Goal: Task Accomplishment & Management: Manage account settings

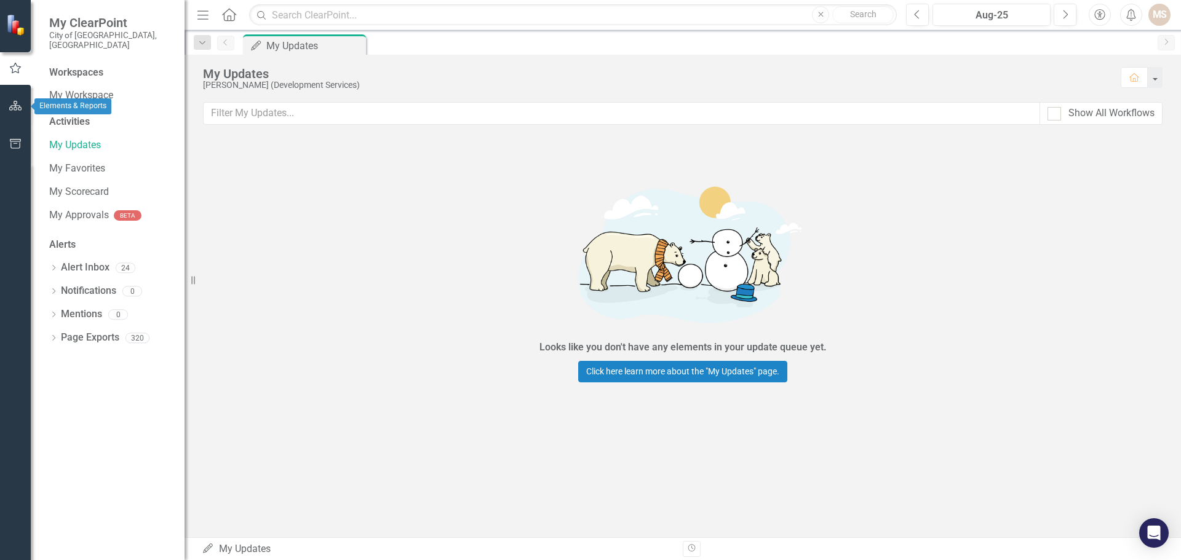
click at [10, 102] on icon "button" at bounding box center [15, 106] width 13 height 10
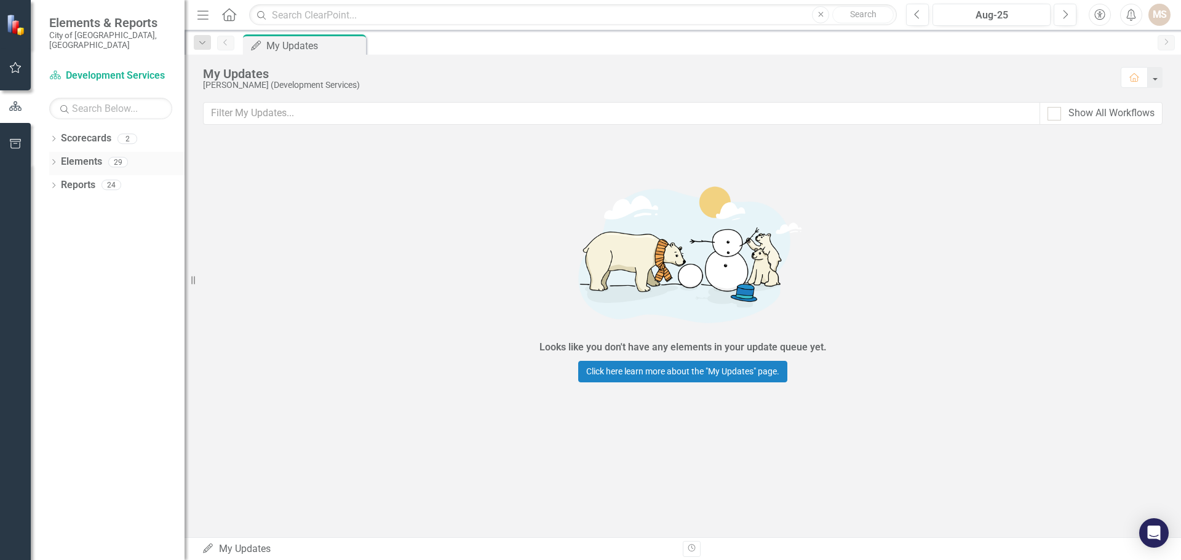
click at [52, 152] on div "Dropdown Elements 29" at bounding box center [116, 163] width 135 height 23
click at [53, 160] on icon "Dropdown" at bounding box center [53, 163] width 9 height 7
click at [61, 207] on icon "Dropdown" at bounding box center [59, 210] width 9 height 7
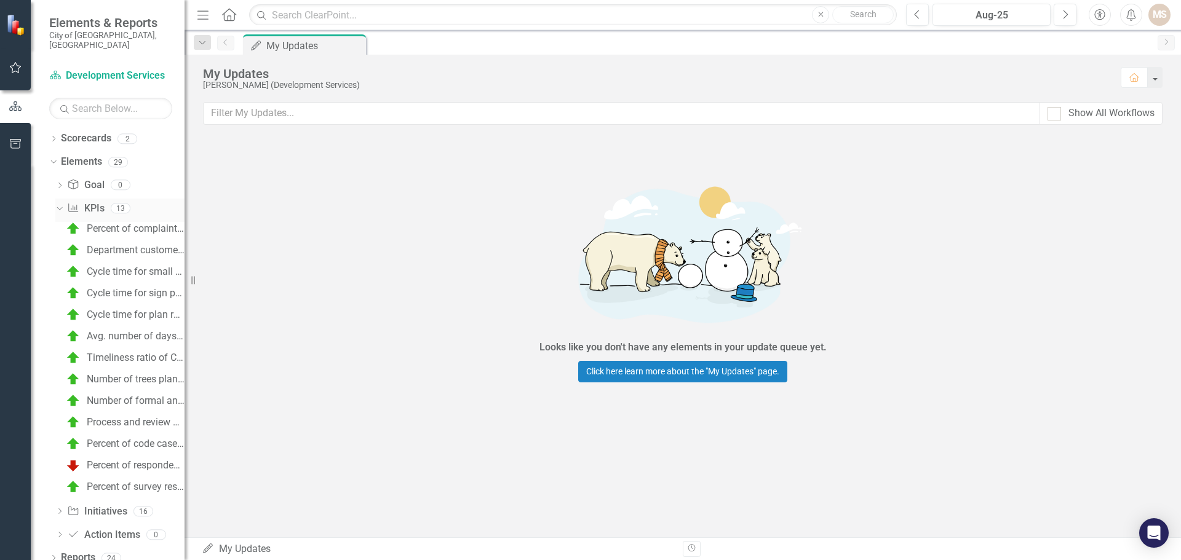
click at [58, 204] on icon "Dropdown" at bounding box center [58, 208] width 7 height 9
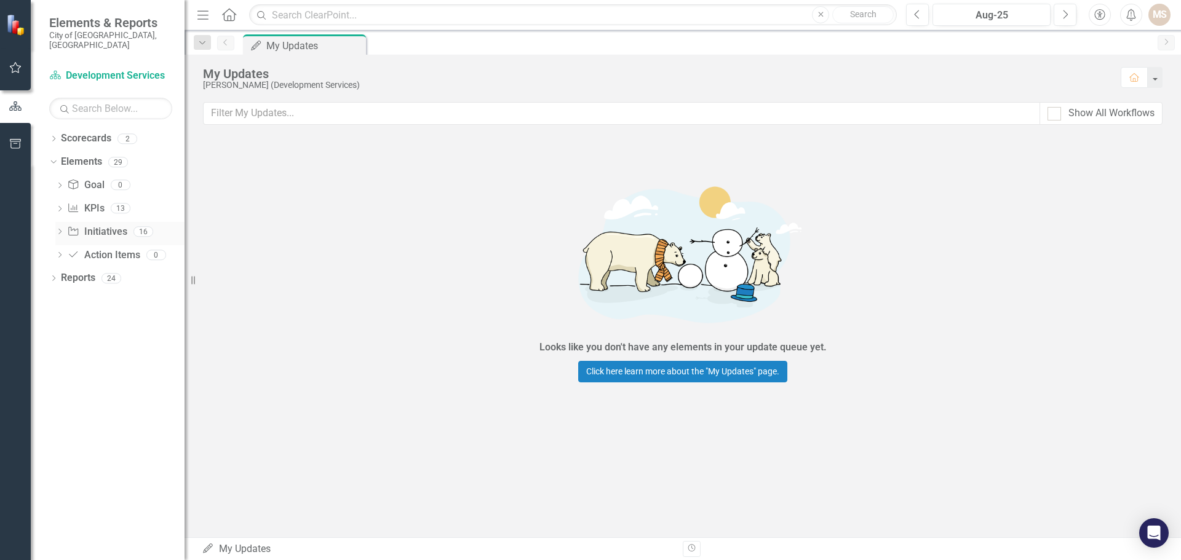
click at [57, 228] on div "Dropdown" at bounding box center [59, 233] width 9 height 10
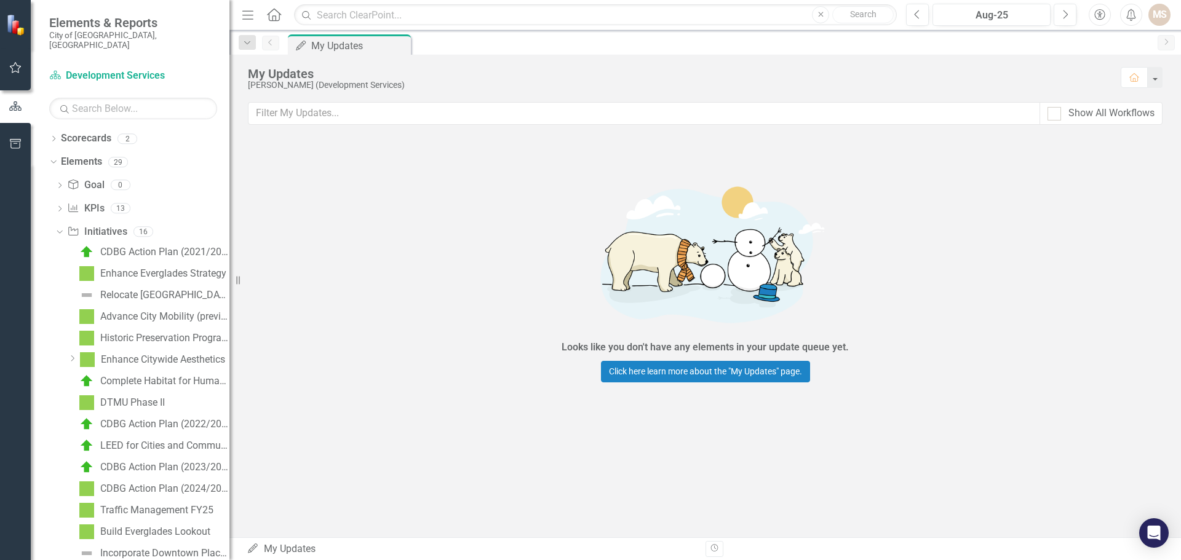
drag, startPoint x: 194, startPoint y: 282, endPoint x: 229, endPoint y: 286, distance: 35.9
click at [229, 286] on div "Resize" at bounding box center [234, 280] width 10 height 560
click at [175, 329] on link "Historic Preservation Program" at bounding box center [152, 339] width 153 height 20
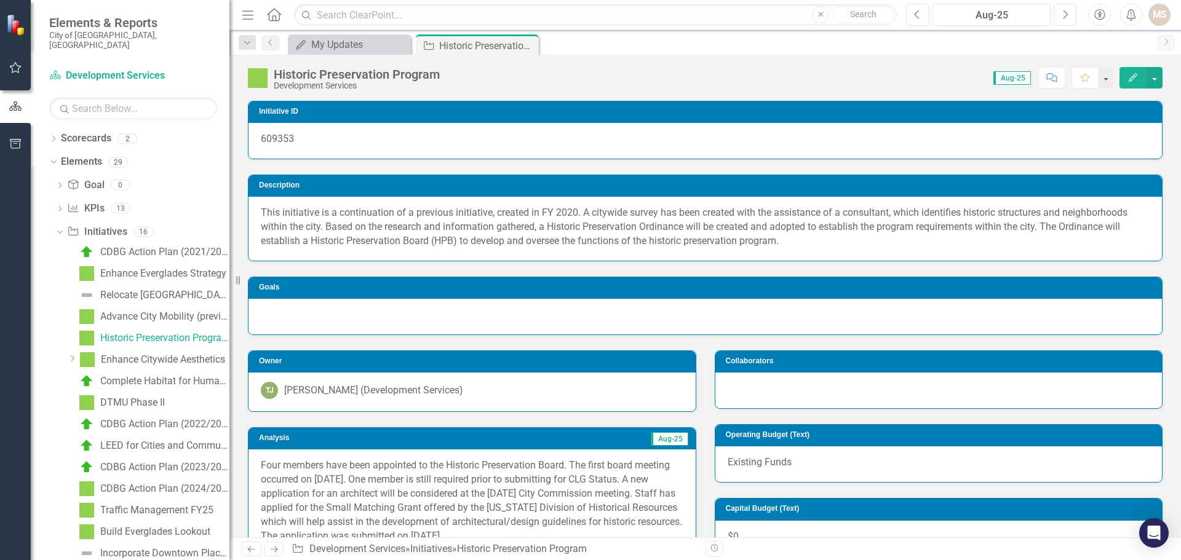
click at [1061, 17] on button "Next" at bounding box center [1065, 15] width 23 height 22
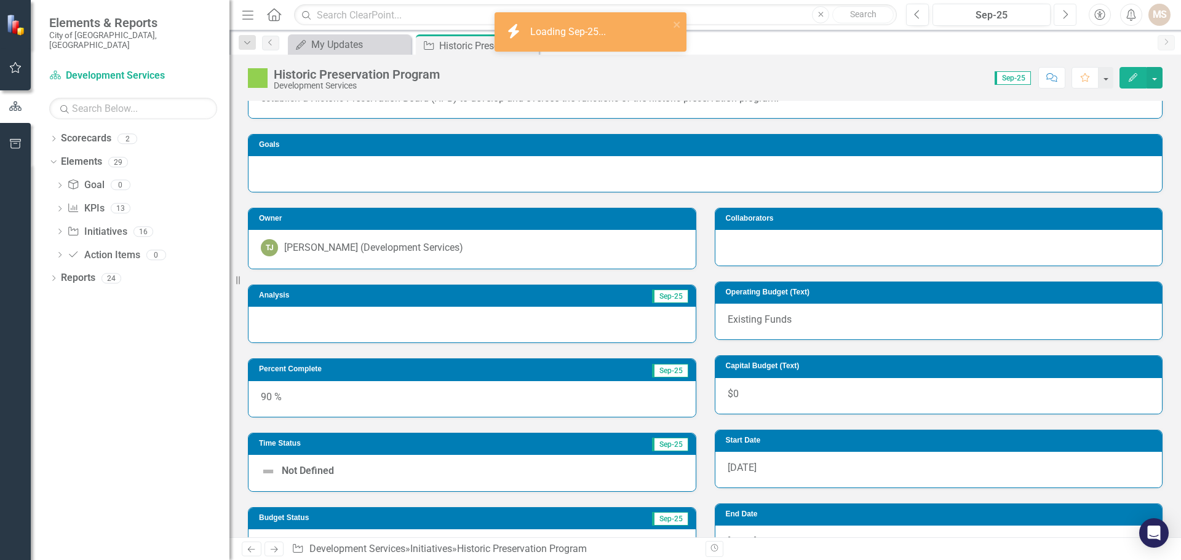
scroll to position [185, 0]
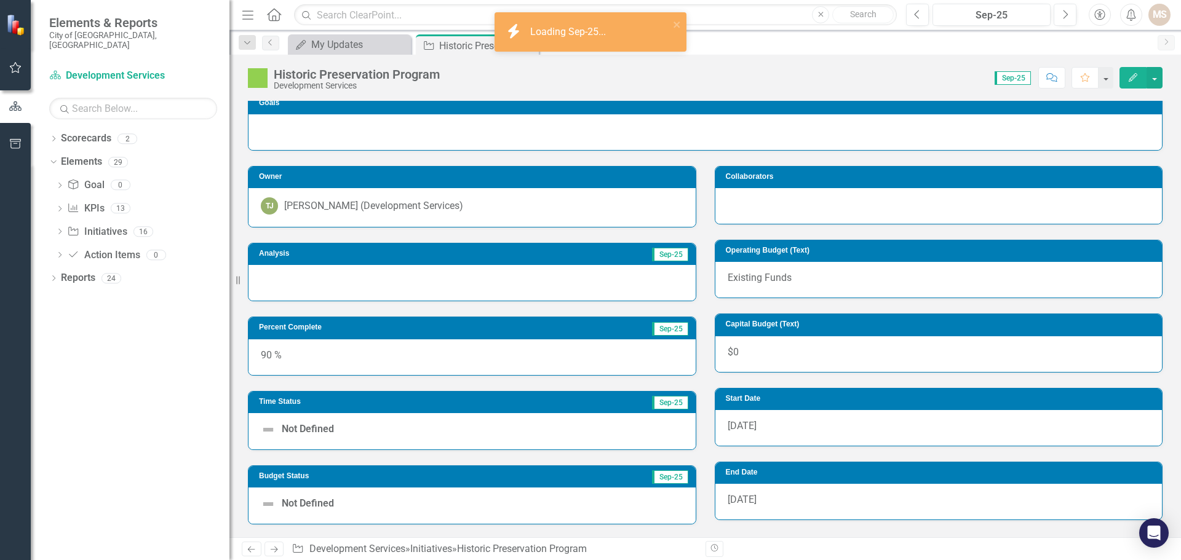
click at [353, 280] on div at bounding box center [472, 283] width 447 height 36
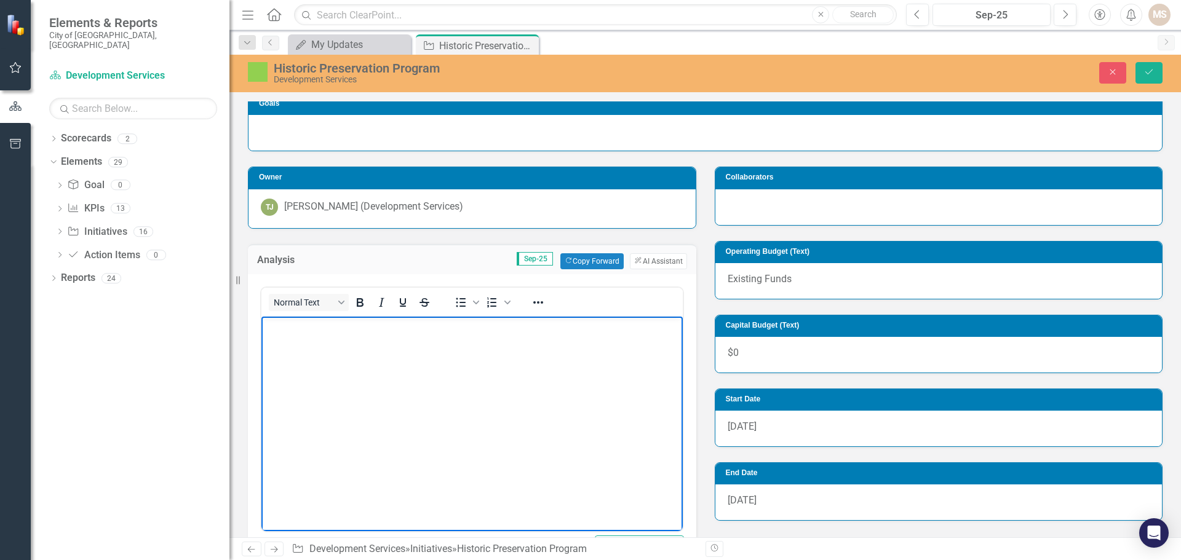
scroll to position [0, 0]
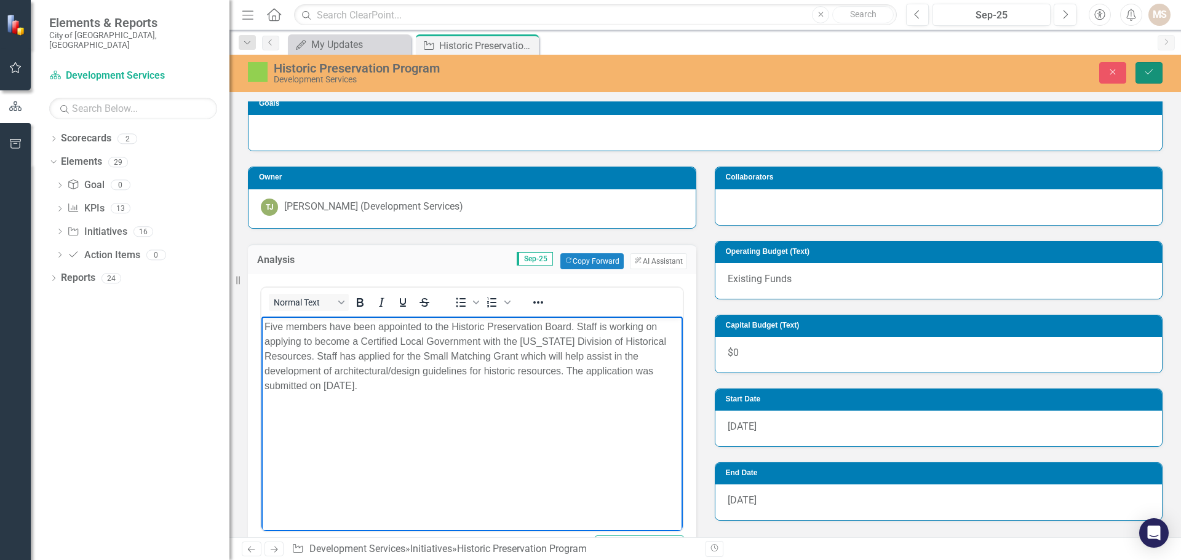
click at [1147, 68] on icon "Save" at bounding box center [1149, 72] width 11 height 9
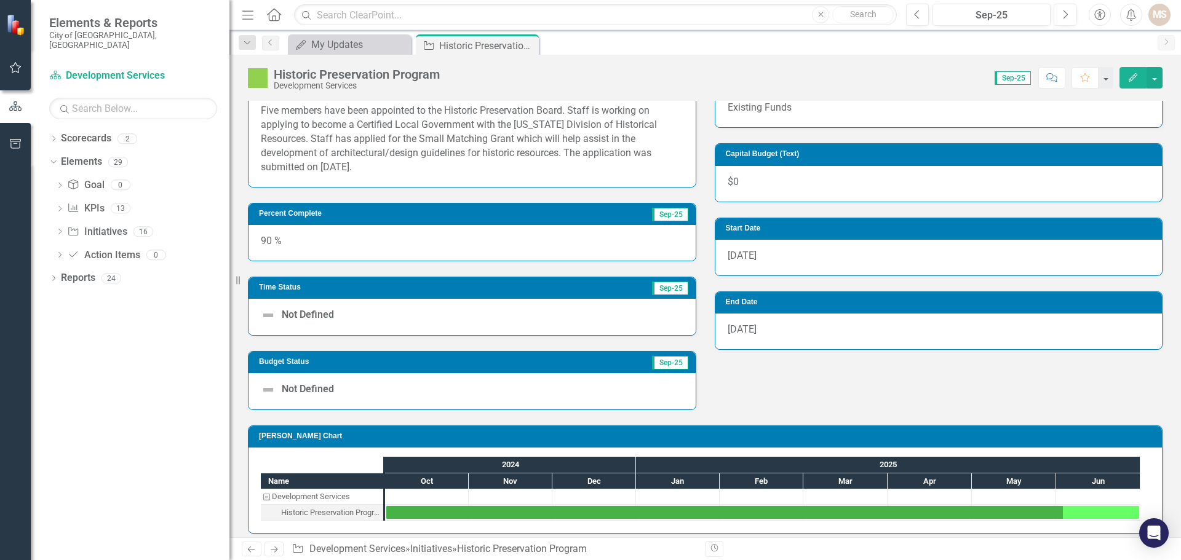
scroll to position [364, 0]
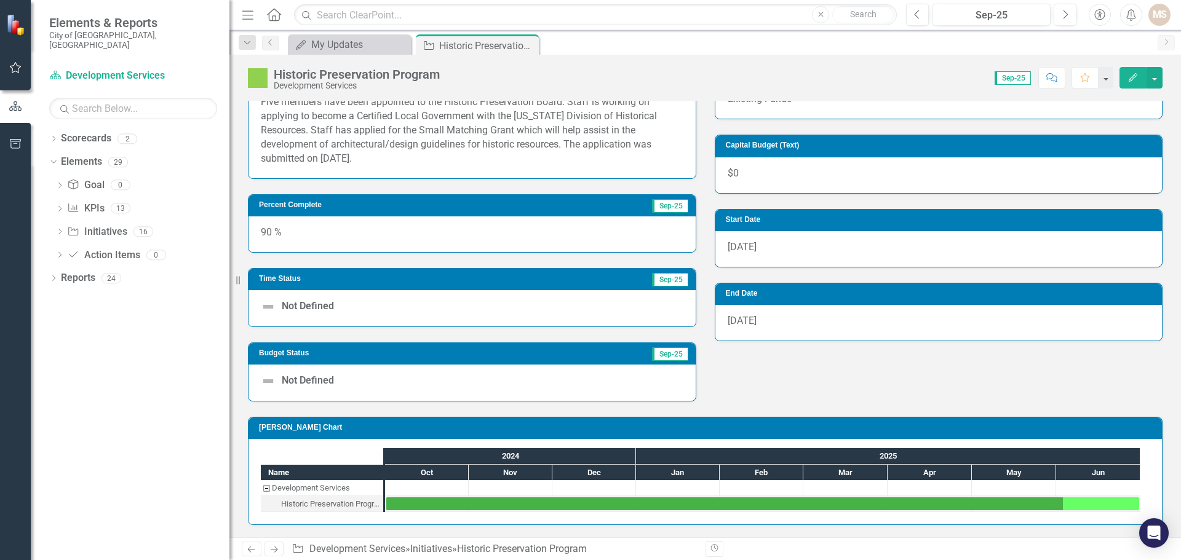
click at [638, 309] on div "Not Defined" at bounding box center [472, 308] width 447 height 36
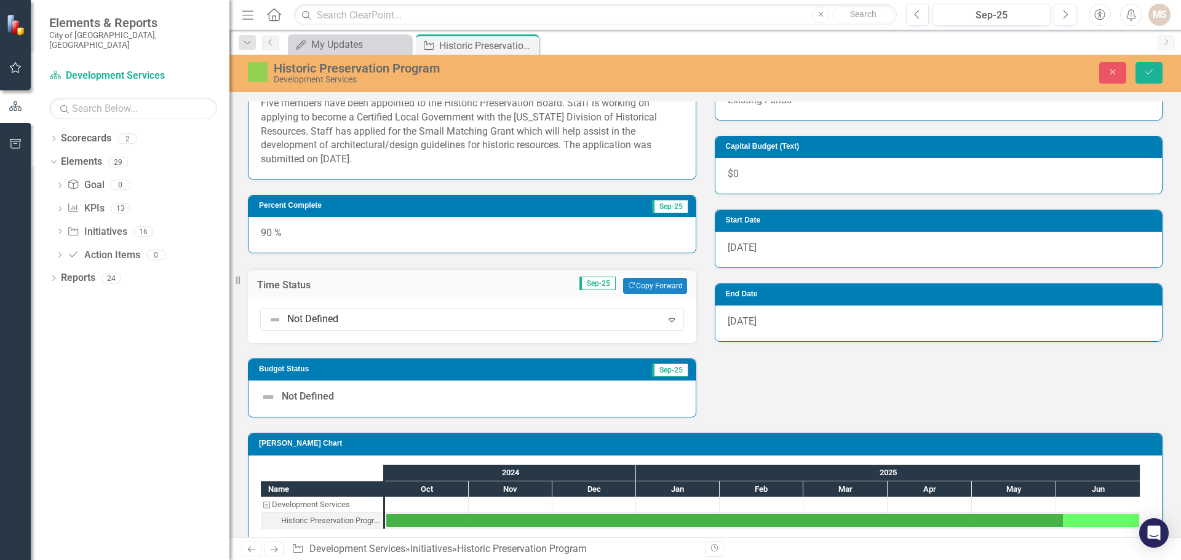
click at [544, 402] on div "Not Defined" at bounding box center [472, 399] width 447 height 36
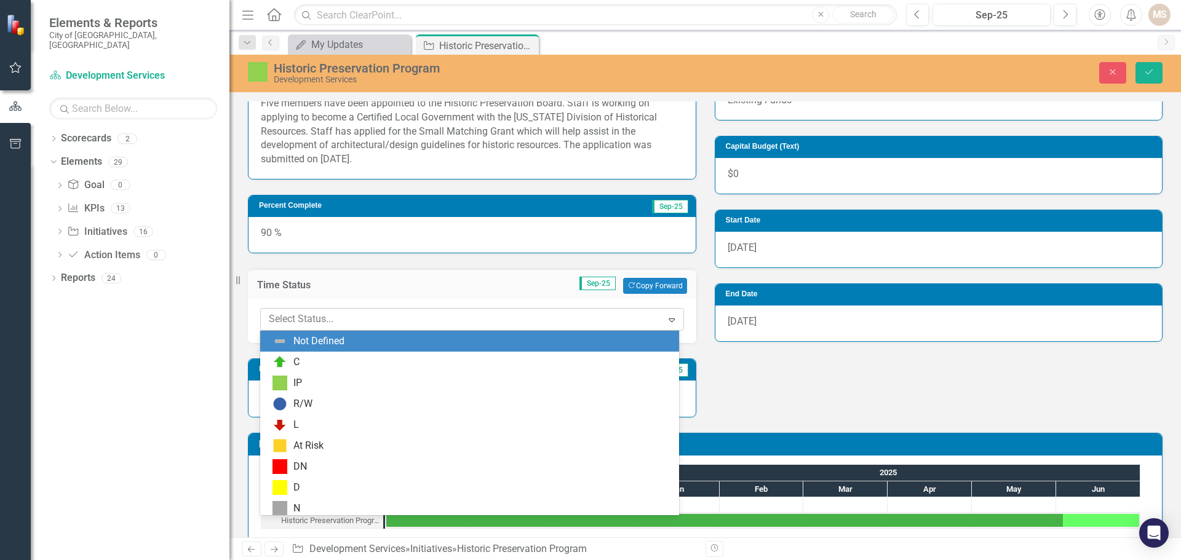
click at [667, 321] on icon "Expand" at bounding box center [672, 320] width 12 height 10
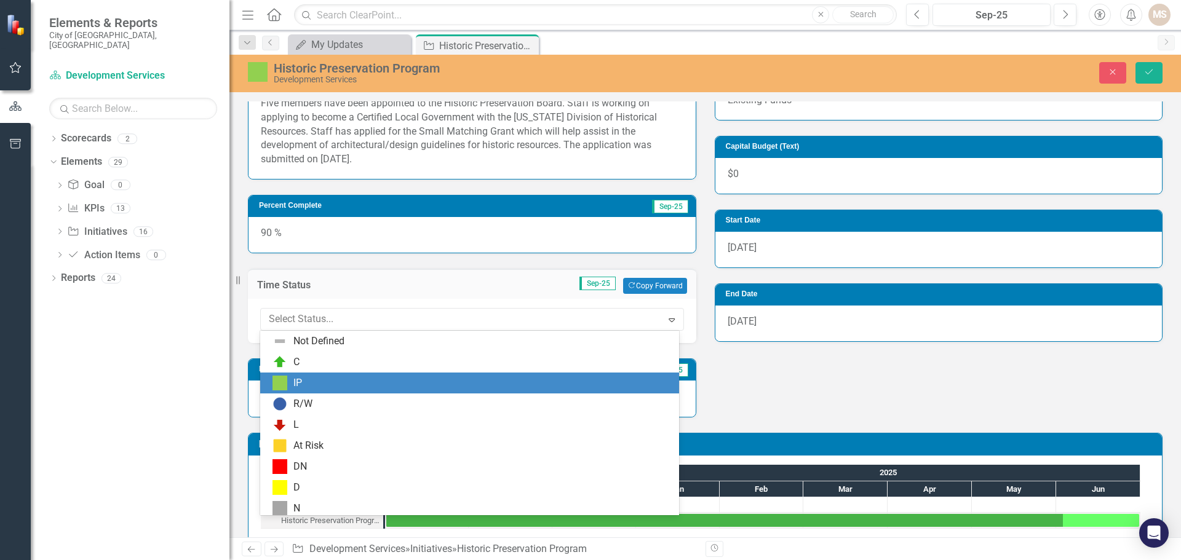
click at [270, 378] on div "IP" at bounding box center [469, 383] width 419 height 21
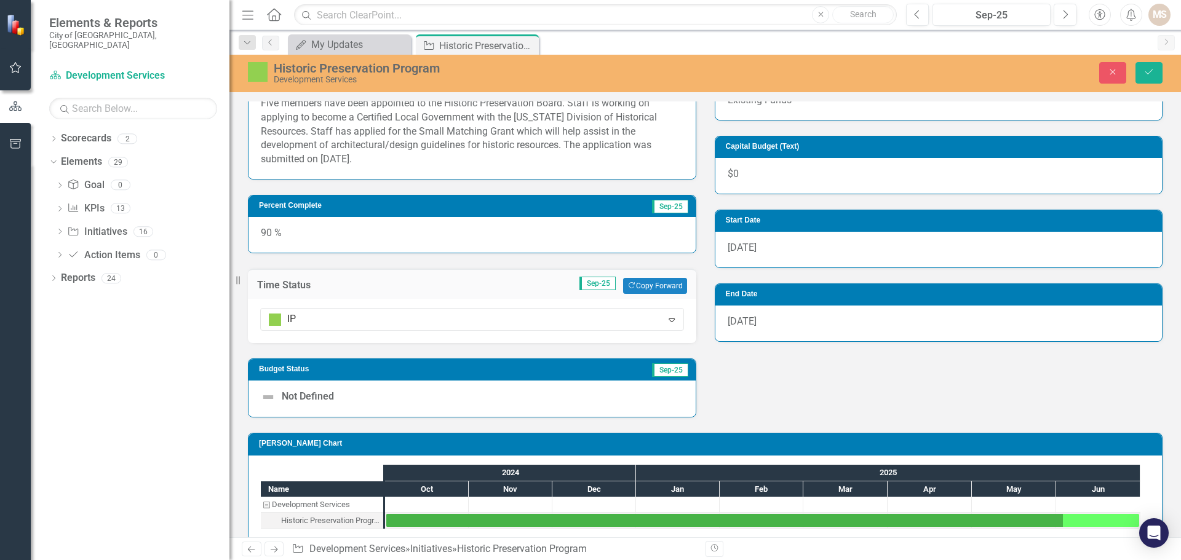
click at [652, 399] on div "Not Defined" at bounding box center [472, 399] width 447 height 36
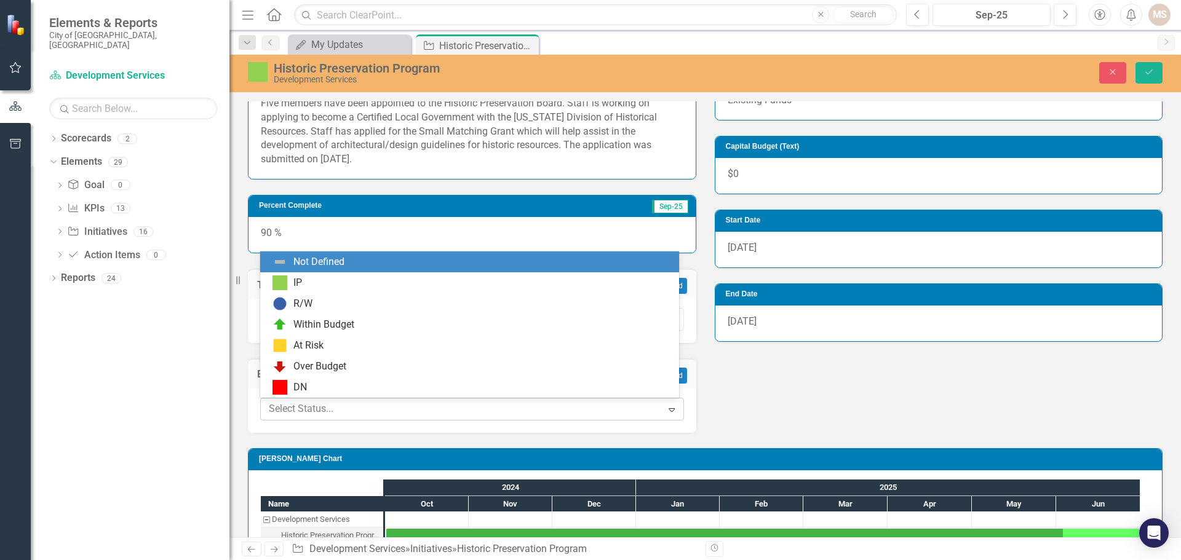
click at [669, 409] on icon at bounding box center [672, 411] width 6 height 4
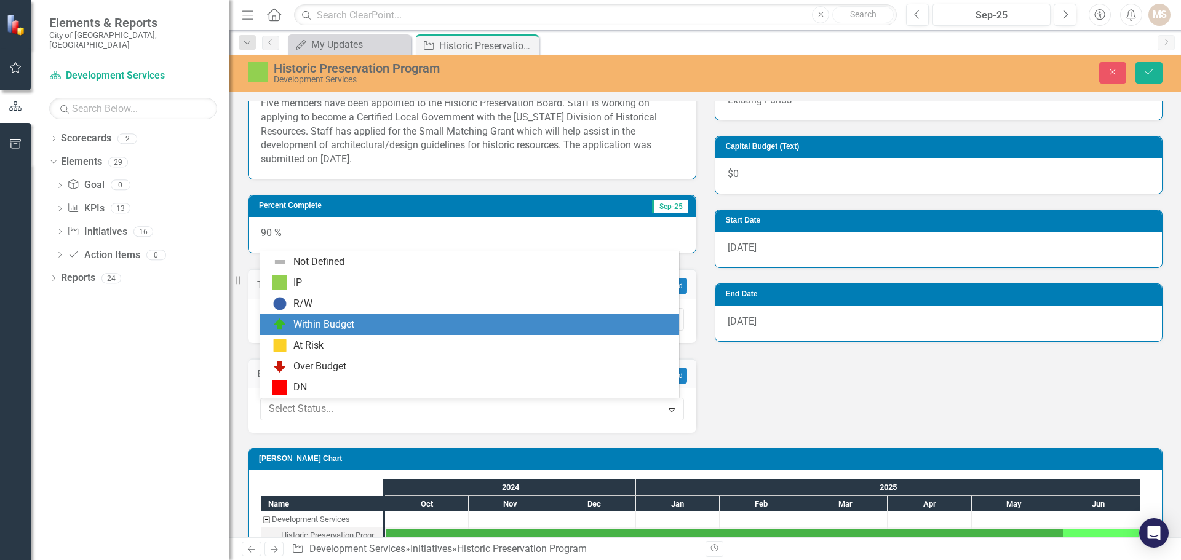
click at [373, 324] on div "Within Budget" at bounding box center [472, 324] width 399 height 15
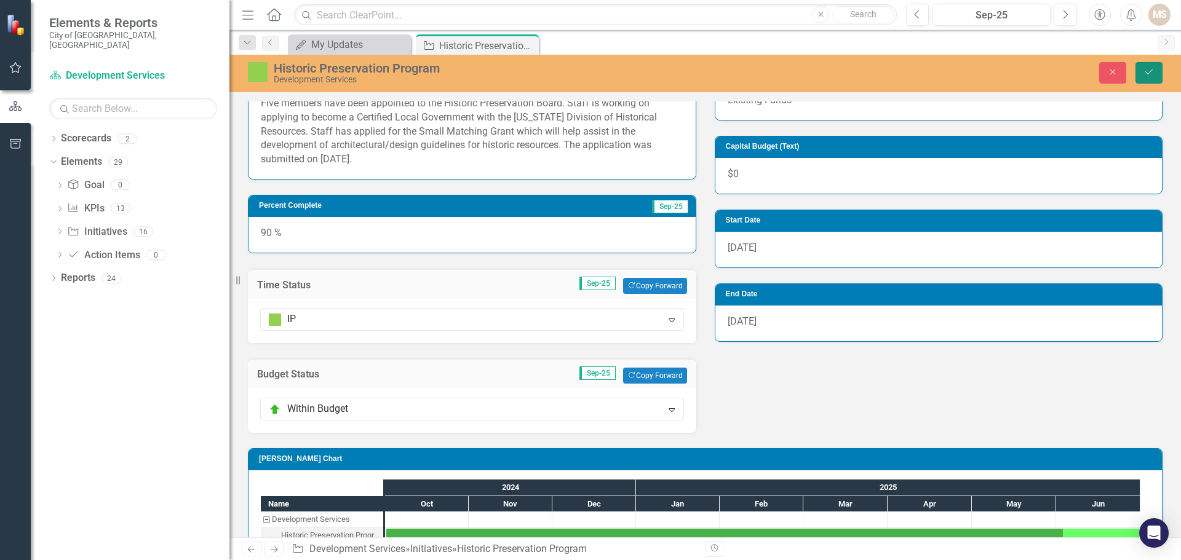
click at [1146, 70] on icon "Save" at bounding box center [1149, 72] width 11 height 9
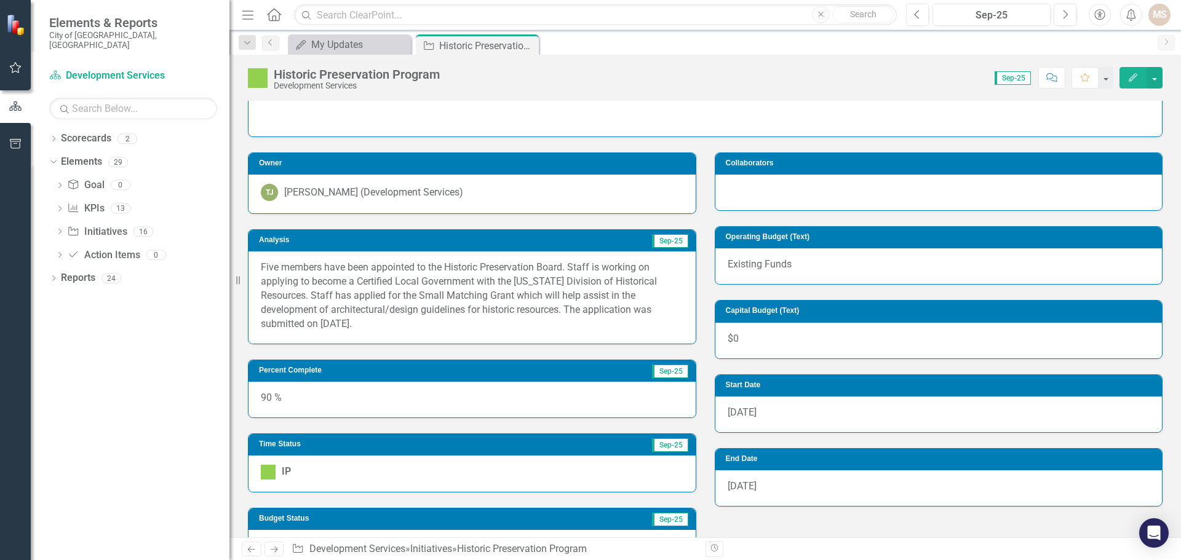
scroll to position [0, 0]
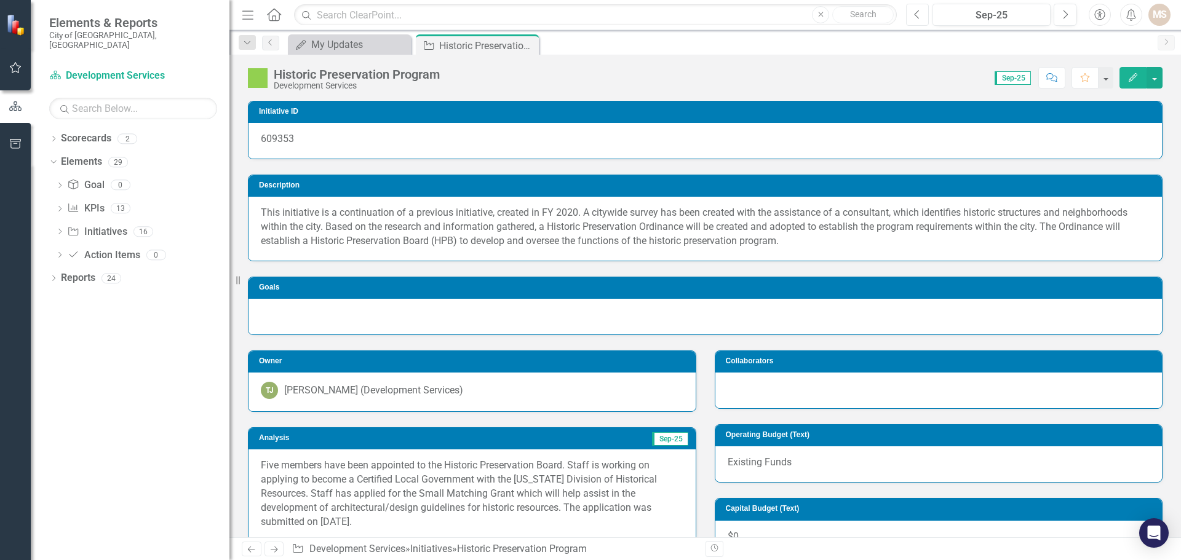
click at [914, 15] on button "Previous" at bounding box center [917, 15] width 23 height 22
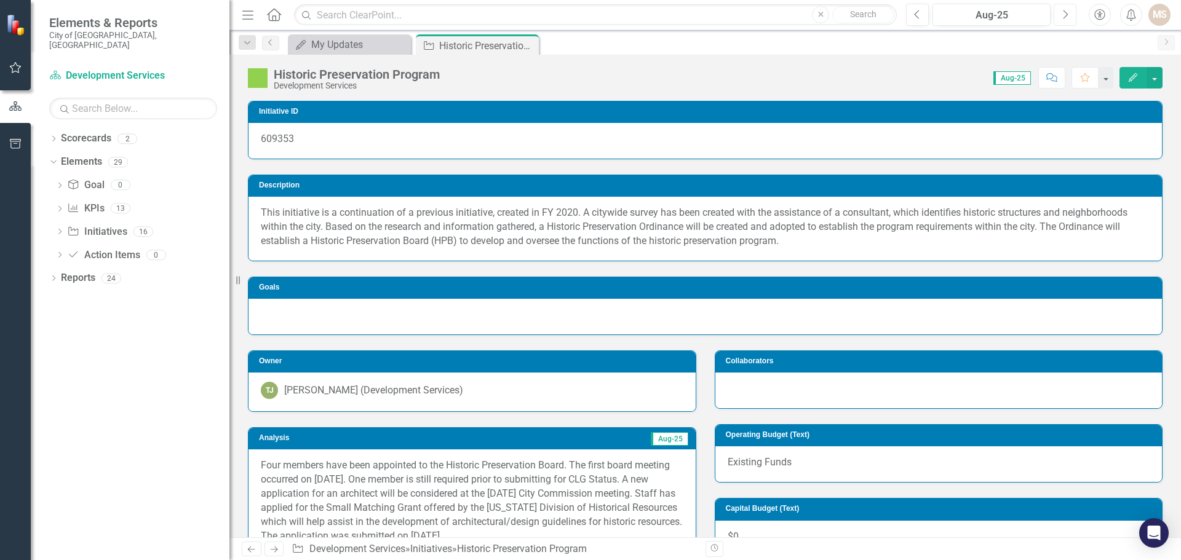
click at [1066, 13] on icon "button" at bounding box center [1066, 14] width 5 height 9
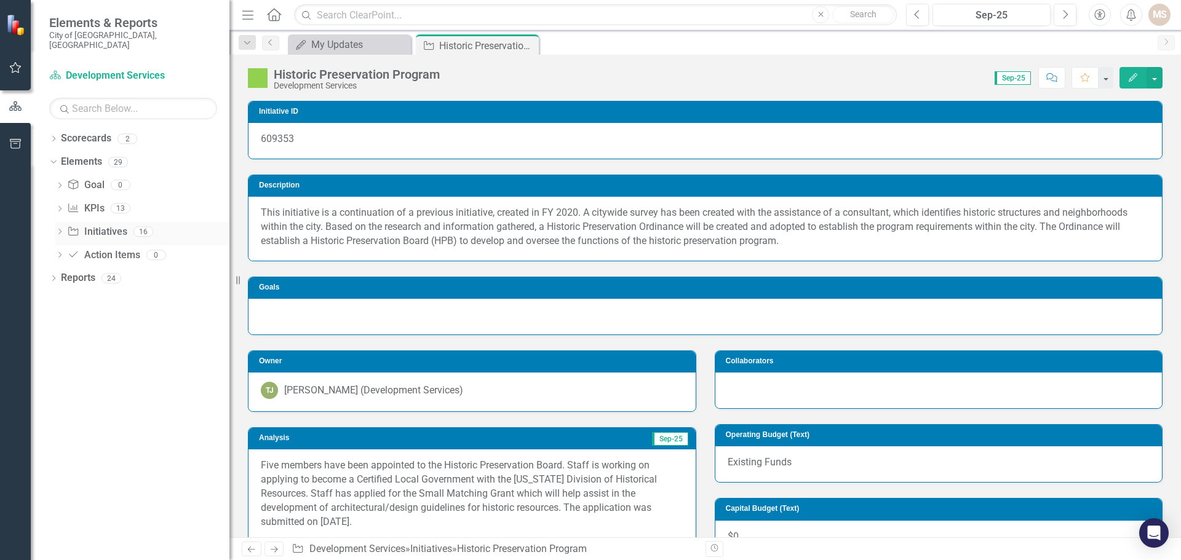
click at [58, 229] on icon "Dropdown" at bounding box center [59, 232] width 9 height 7
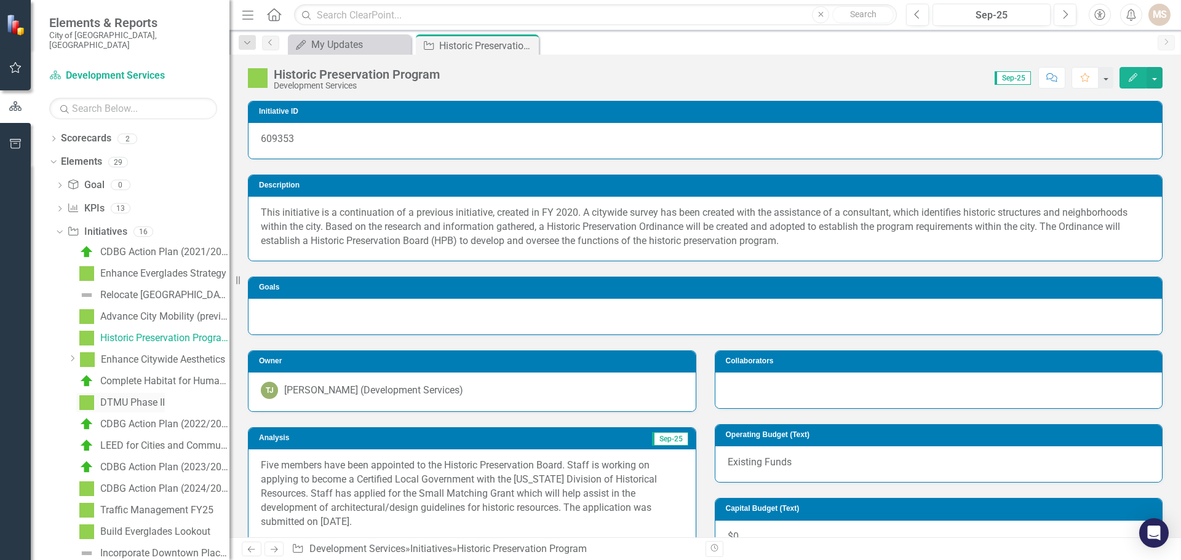
click at [137, 397] on div "DTMU Phase II" at bounding box center [132, 402] width 65 height 11
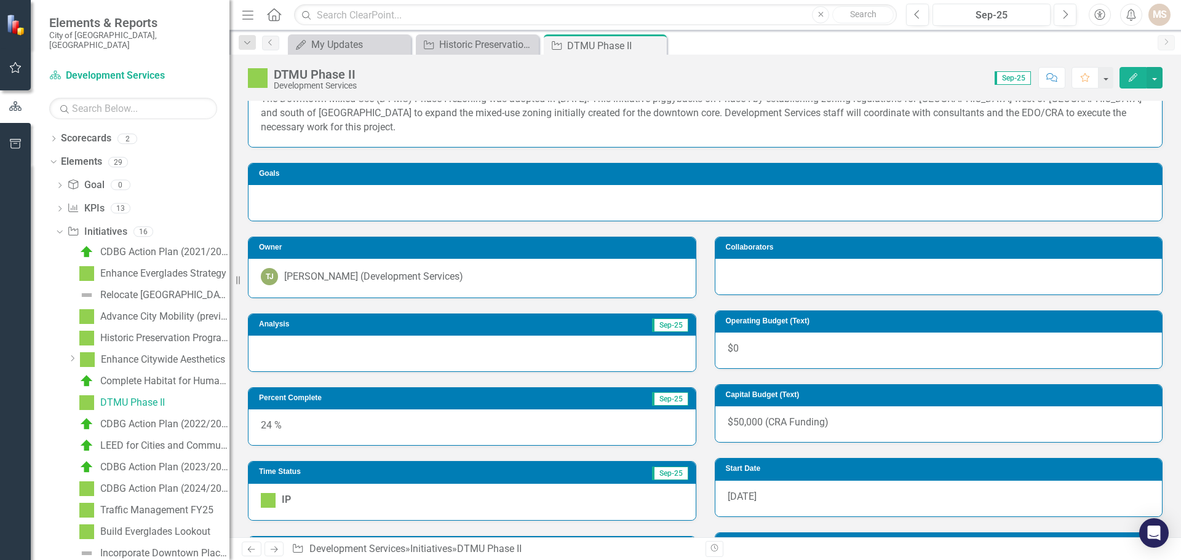
scroll to position [62, 0]
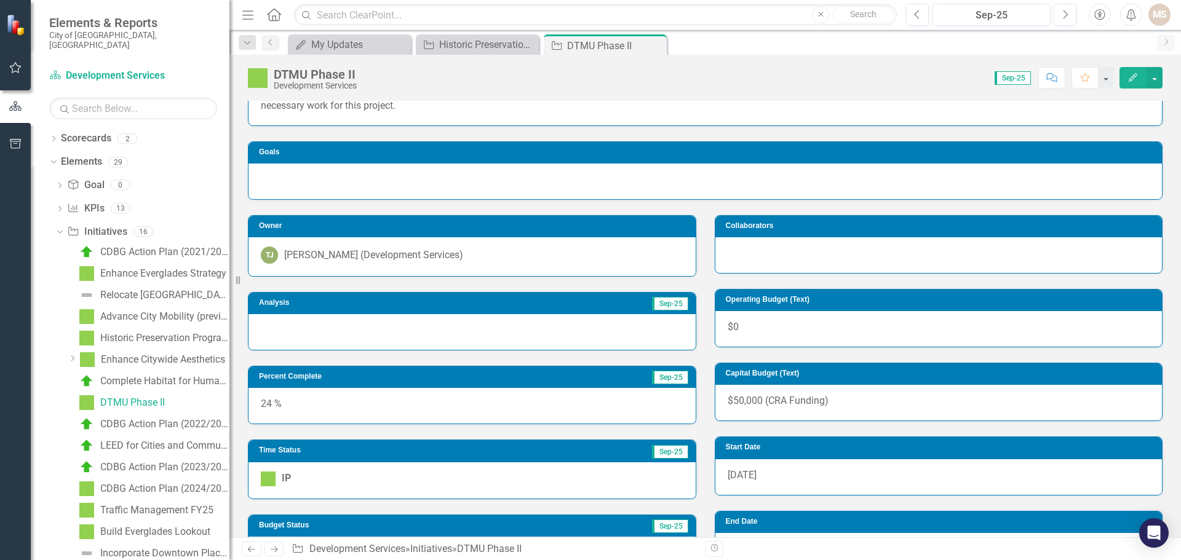
click at [365, 336] on div at bounding box center [472, 332] width 447 height 36
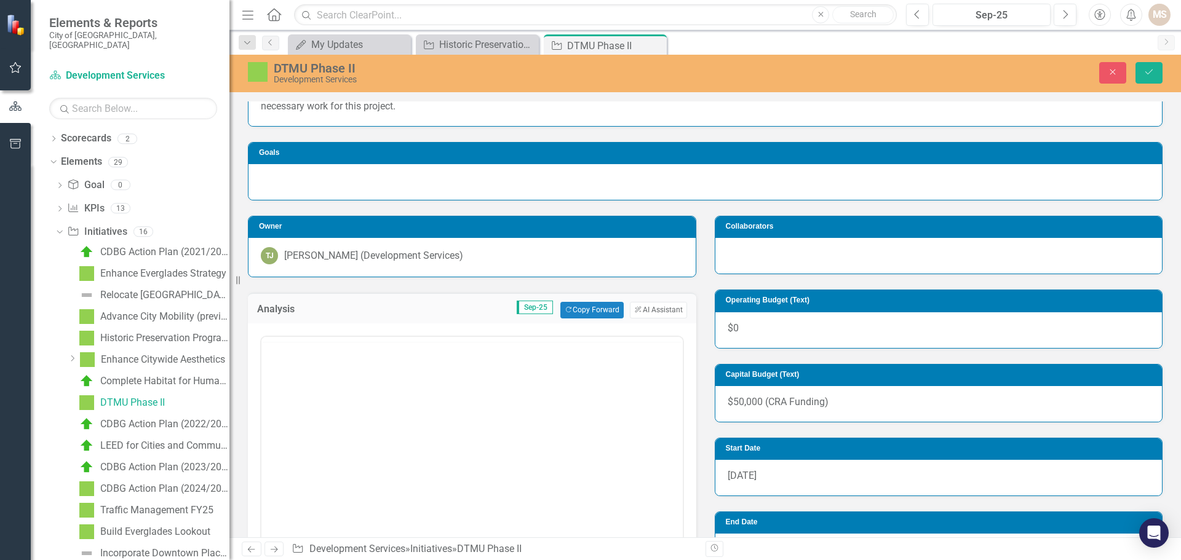
scroll to position [0, 0]
click at [353, 428] on body "Rich Text Area. Press ALT-0 for help." at bounding box center [471, 457] width 421 height 185
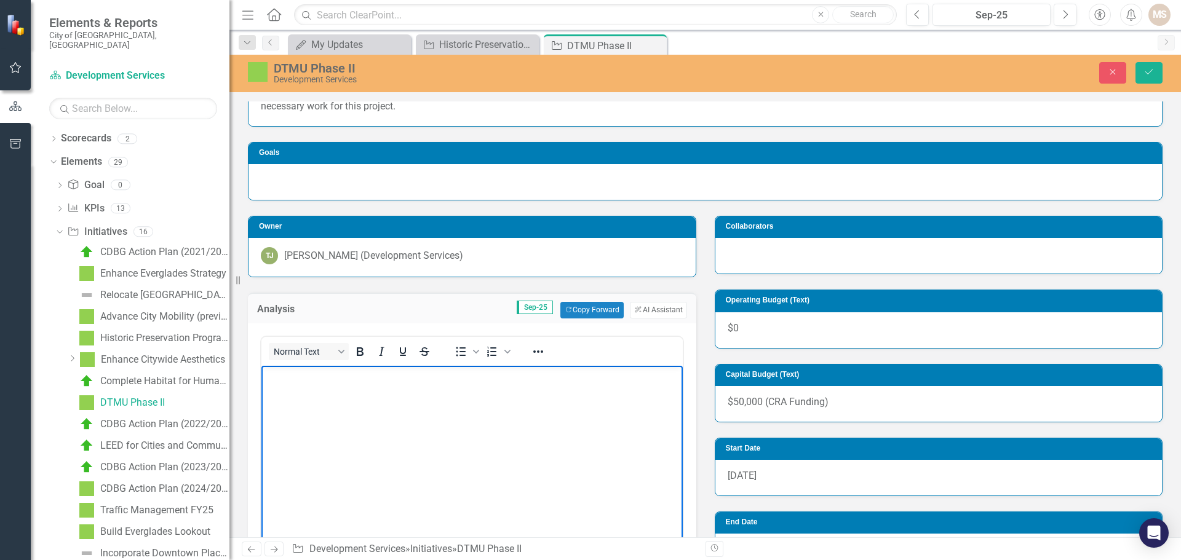
paste body "Rich Text Area. Press ALT-0 for help."
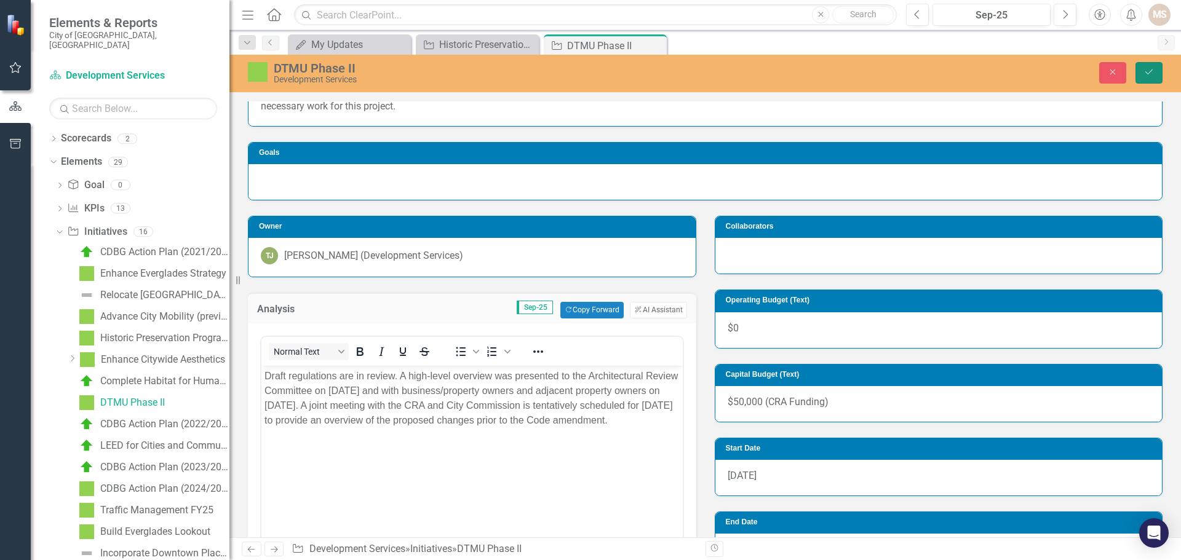
click at [1150, 67] on button "Save" at bounding box center [1149, 73] width 27 height 22
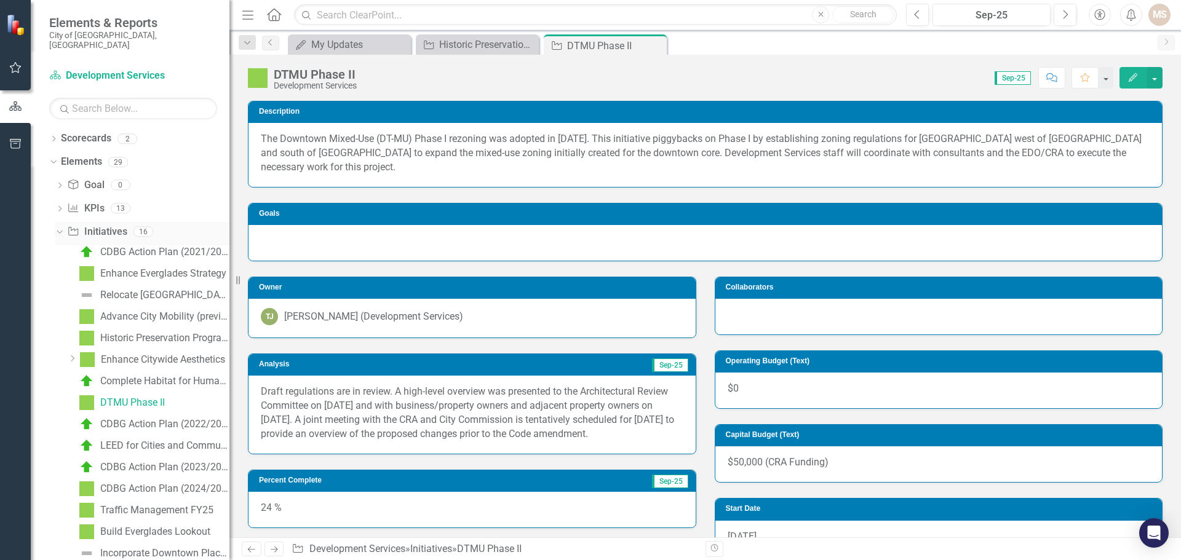
click at [59, 227] on icon "Dropdown" at bounding box center [58, 231] width 7 height 9
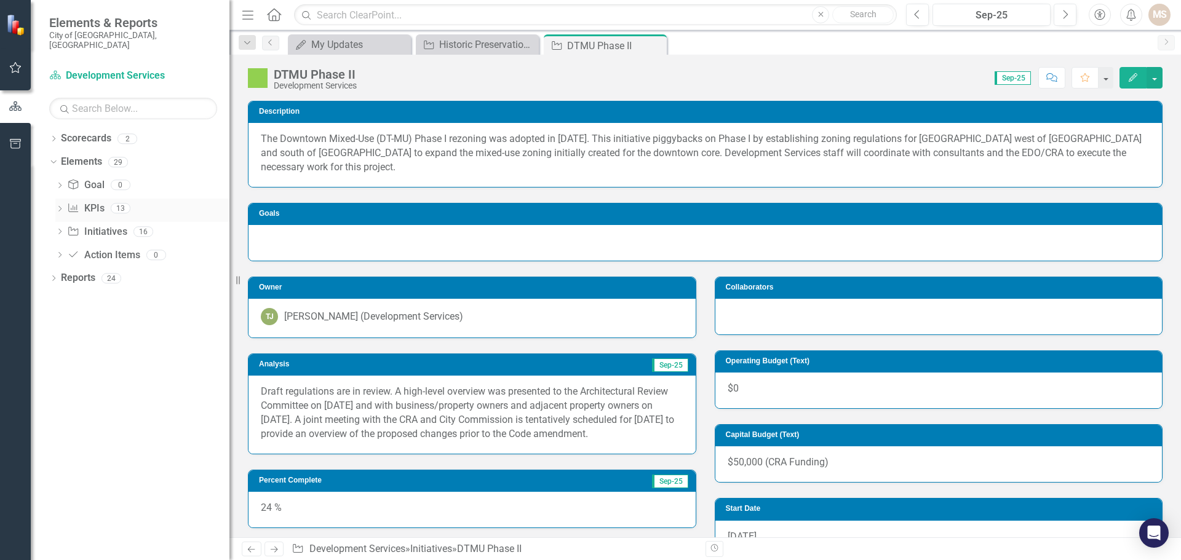
click at [60, 207] on icon "Dropdown" at bounding box center [59, 210] width 9 height 7
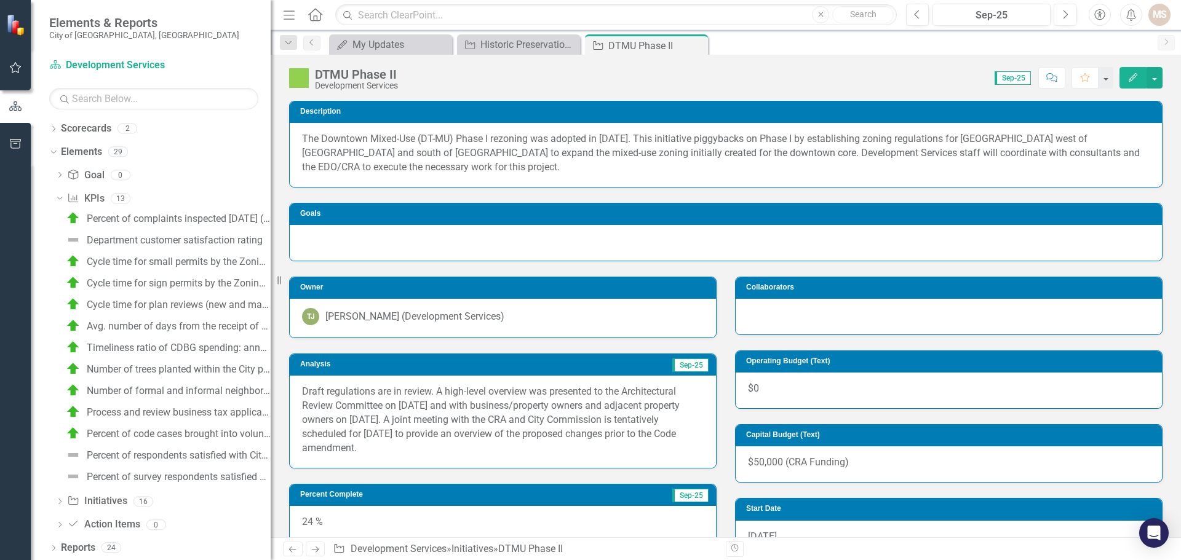
drag, startPoint x: 241, startPoint y: 282, endPoint x: 271, endPoint y: 291, distance: 31.5
click at [271, 291] on div "Resize" at bounding box center [276, 280] width 10 height 560
click at [181, 212] on link "Percent of complaints inspected [DATE] (New FY24)" at bounding box center [167, 219] width 208 height 20
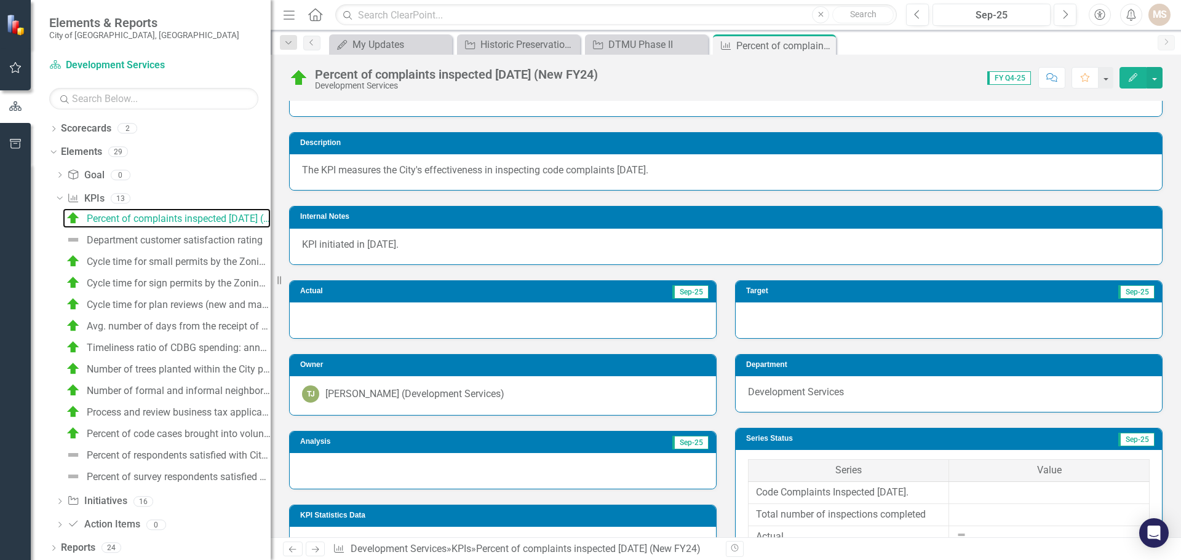
scroll to position [62, 0]
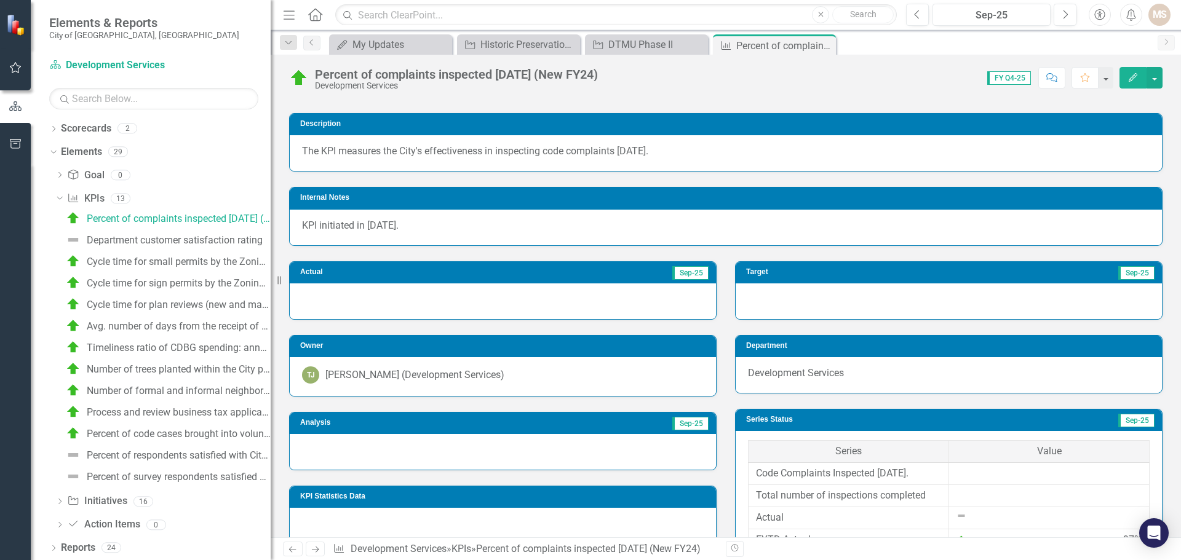
click at [448, 454] on div at bounding box center [503, 452] width 426 height 36
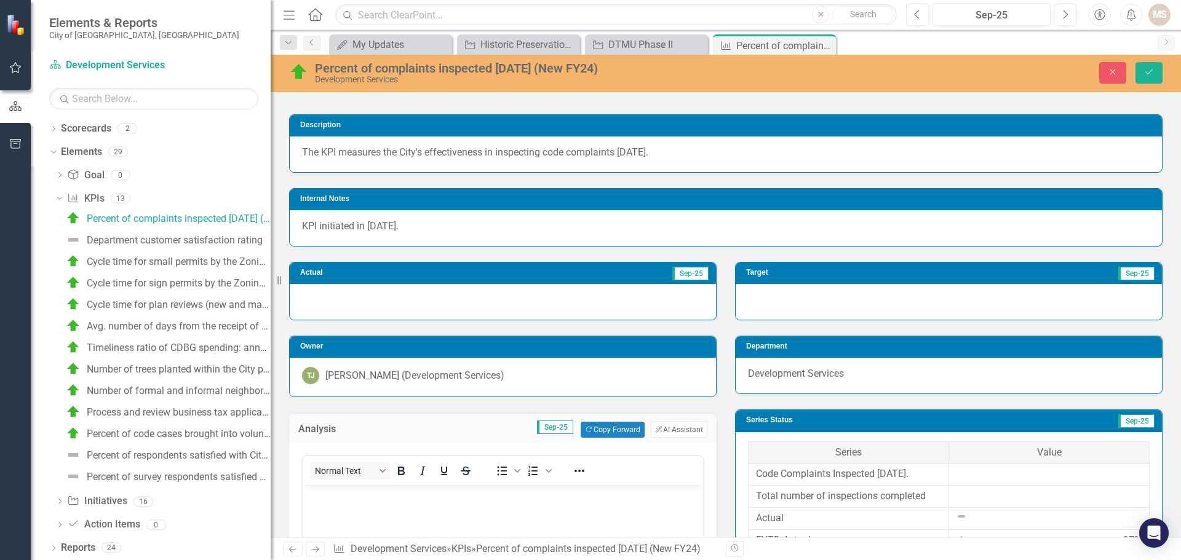
scroll to position [0, 0]
click at [449, 498] on p "Rich Text Area. Press ALT-0 for help." at bounding box center [503, 495] width 394 height 15
paste body "Rich Text Area. Press ALT-0 for help."
click at [1148, 70] on icon "Save" at bounding box center [1149, 72] width 11 height 9
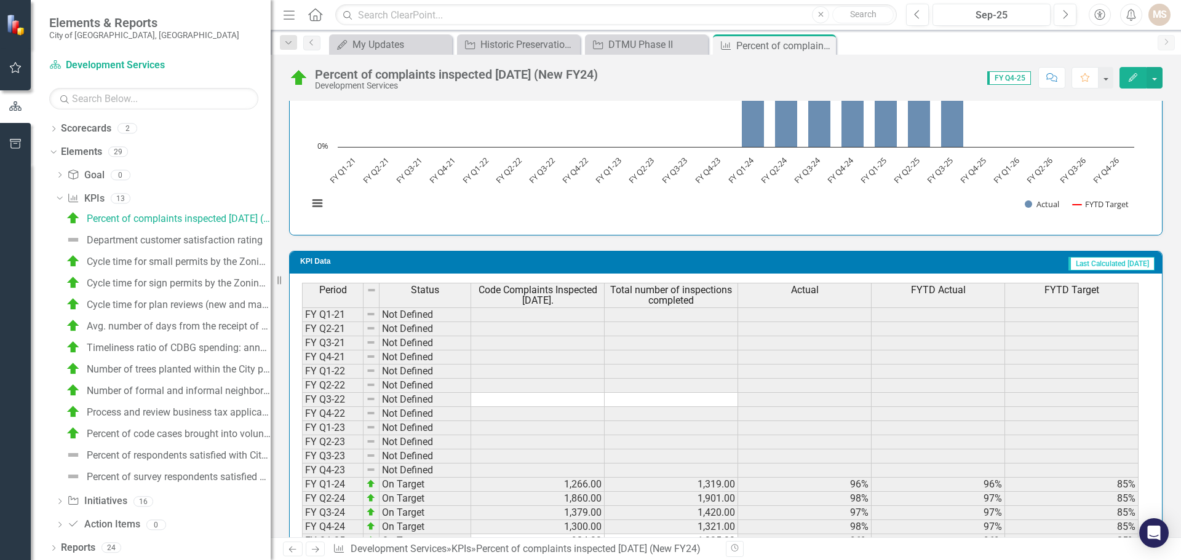
scroll to position [984, 0]
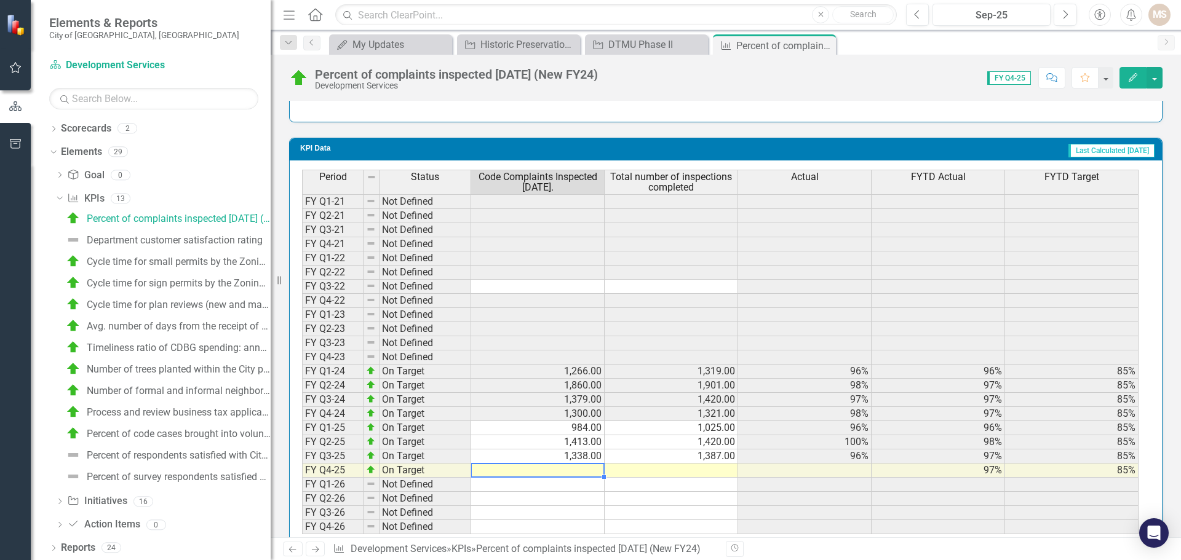
click at [593, 478] on td at bounding box center [538, 471] width 134 height 14
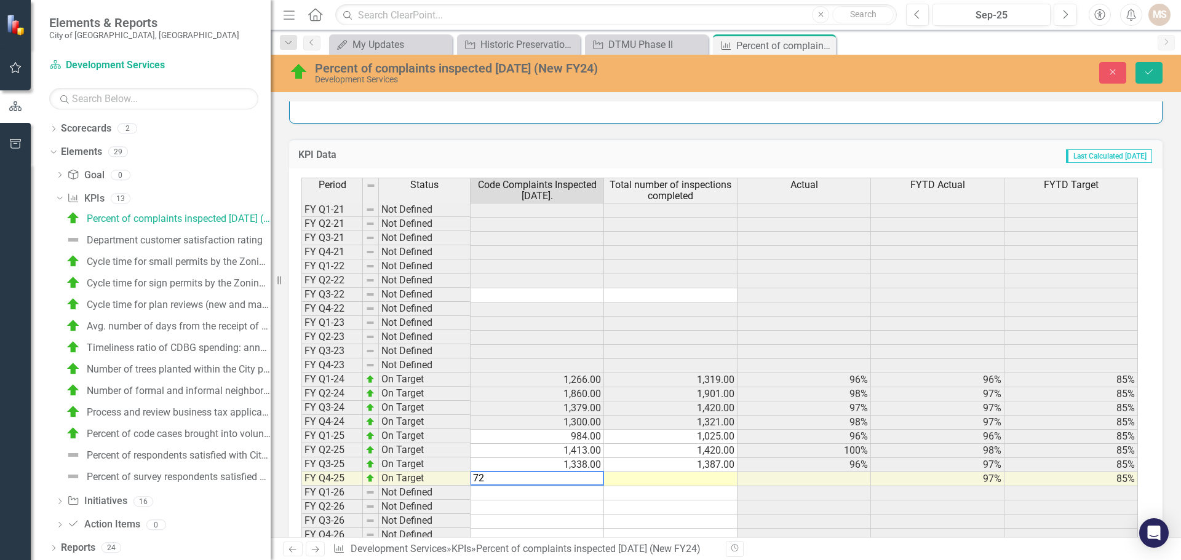
type textarea "720"
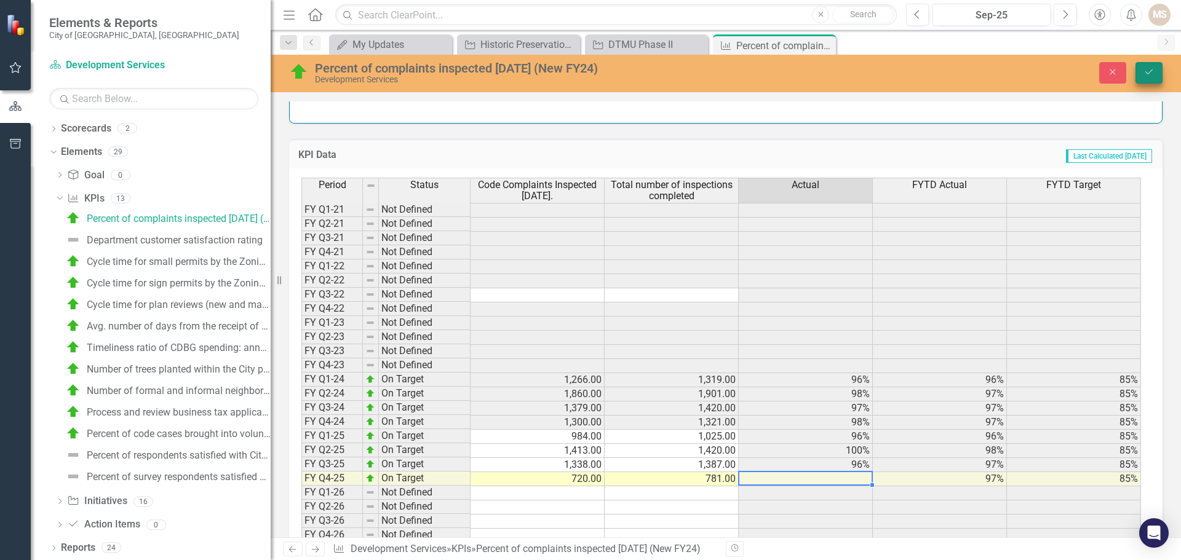
type textarea "781"
click at [1154, 71] on icon "Save" at bounding box center [1149, 72] width 11 height 9
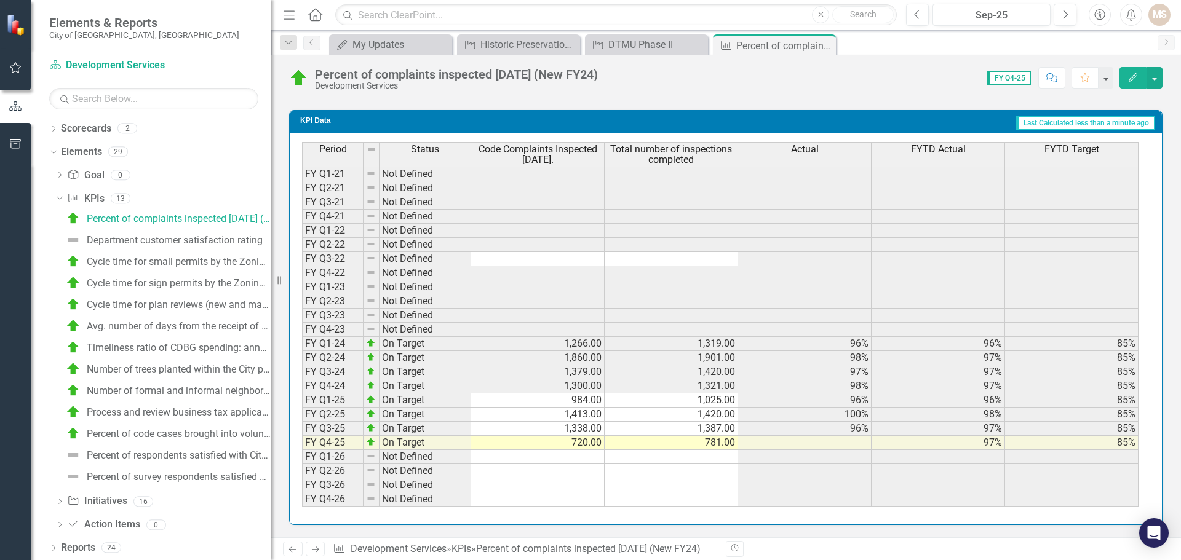
scroll to position [1026, 0]
click at [302, 464] on div "Period Status Code Complaints Inspected [DATE]. Total number of inspections com…" at bounding box center [302, 324] width 0 height 365
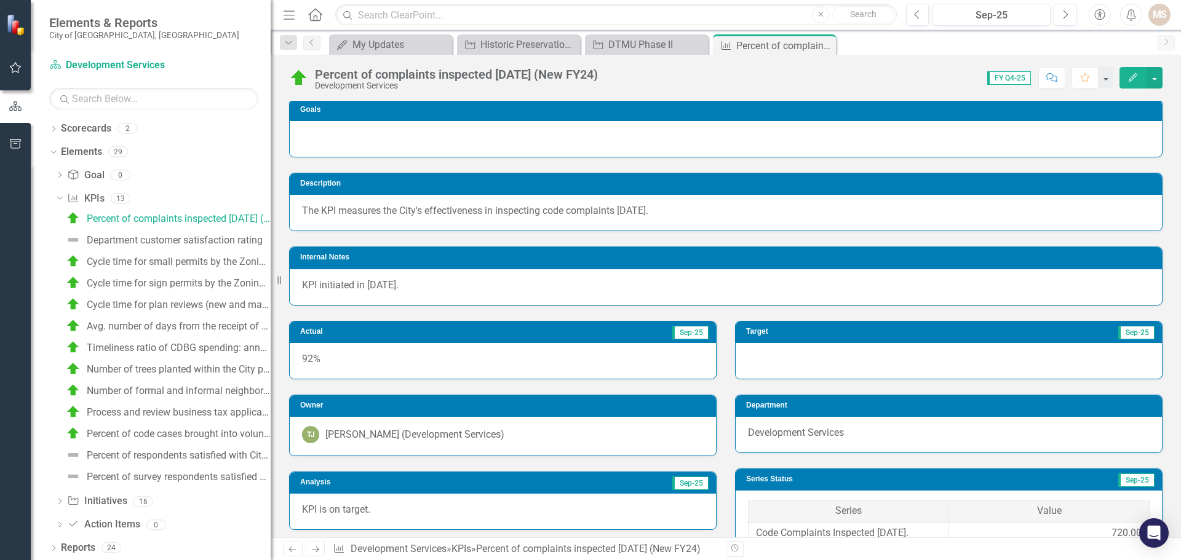
scroll to position [0, 0]
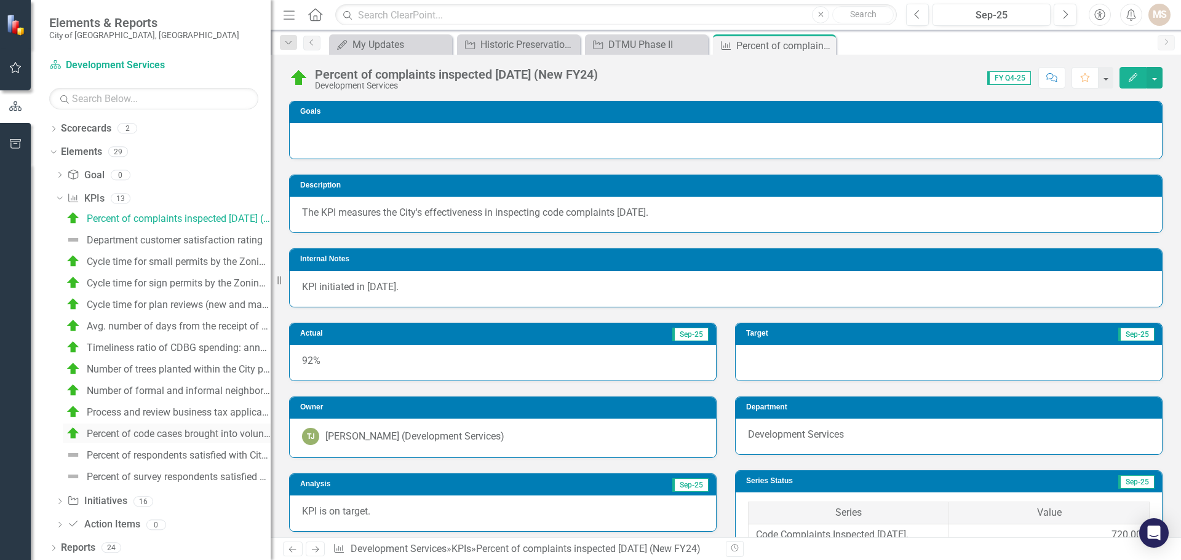
click at [183, 432] on div "Percent of code cases brought into voluntary compliance prior to administrative…" at bounding box center [179, 434] width 184 height 11
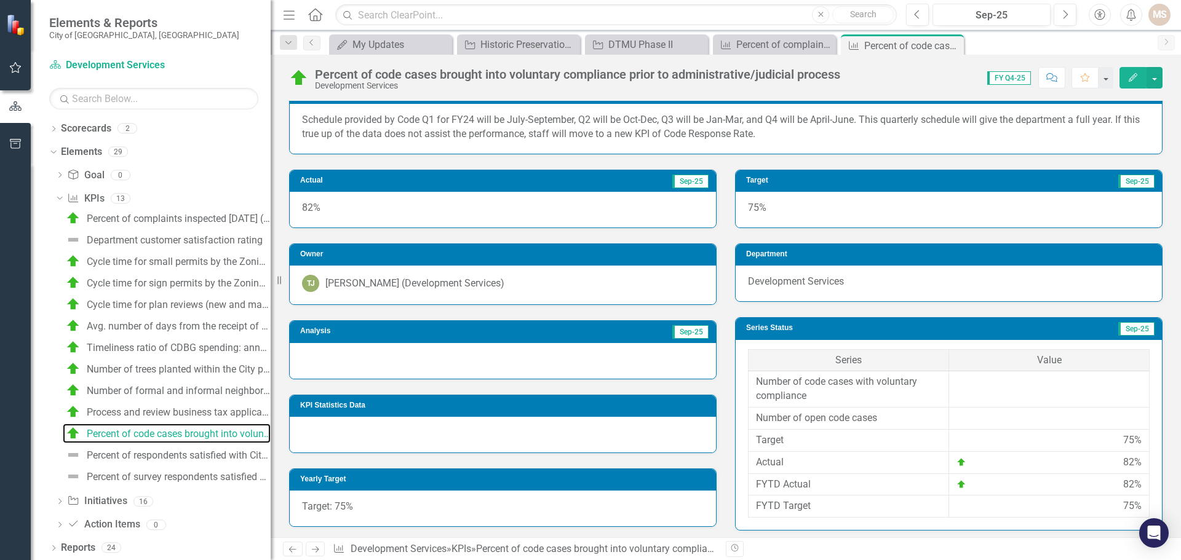
scroll to position [185, 0]
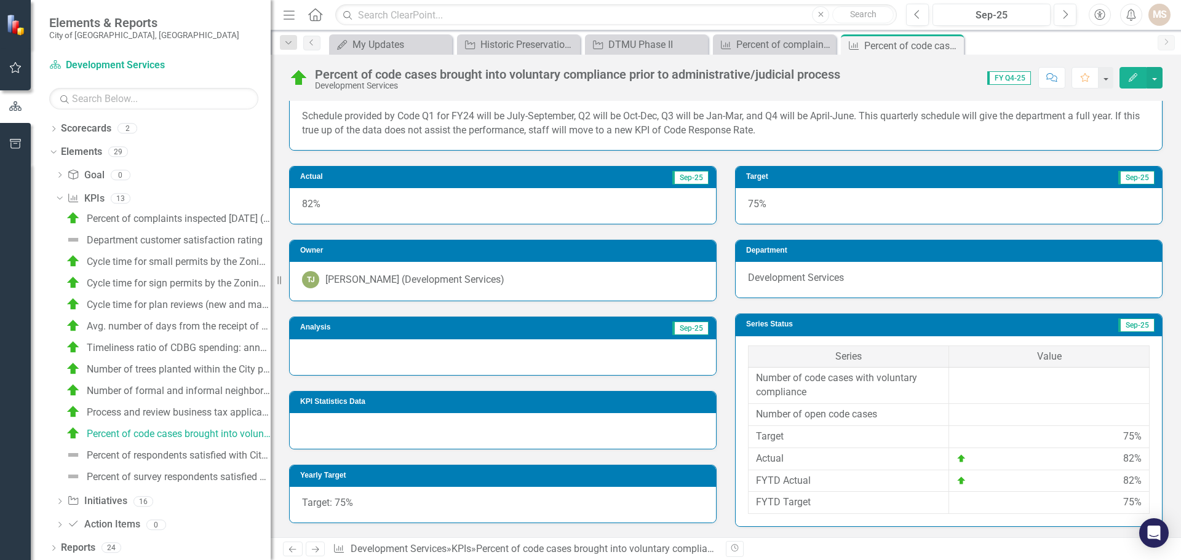
click at [384, 357] on div at bounding box center [503, 358] width 426 height 36
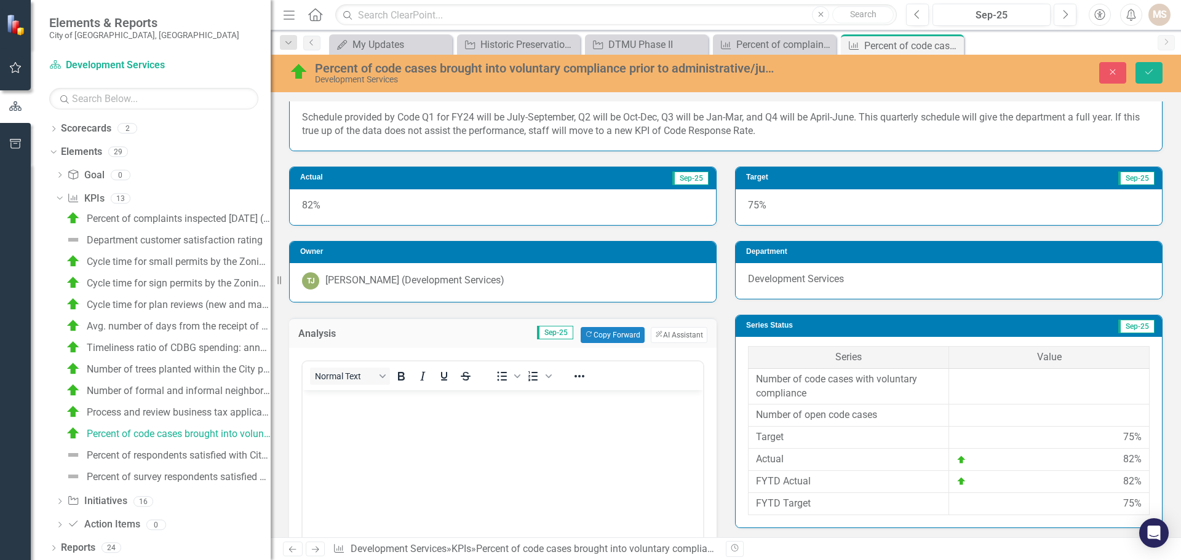
scroll to position [0, 0]
click at [427, 450] on body "Rich Text Area. Press ALT-0 for help." at bounding box center [503, 482] width 401 height 185
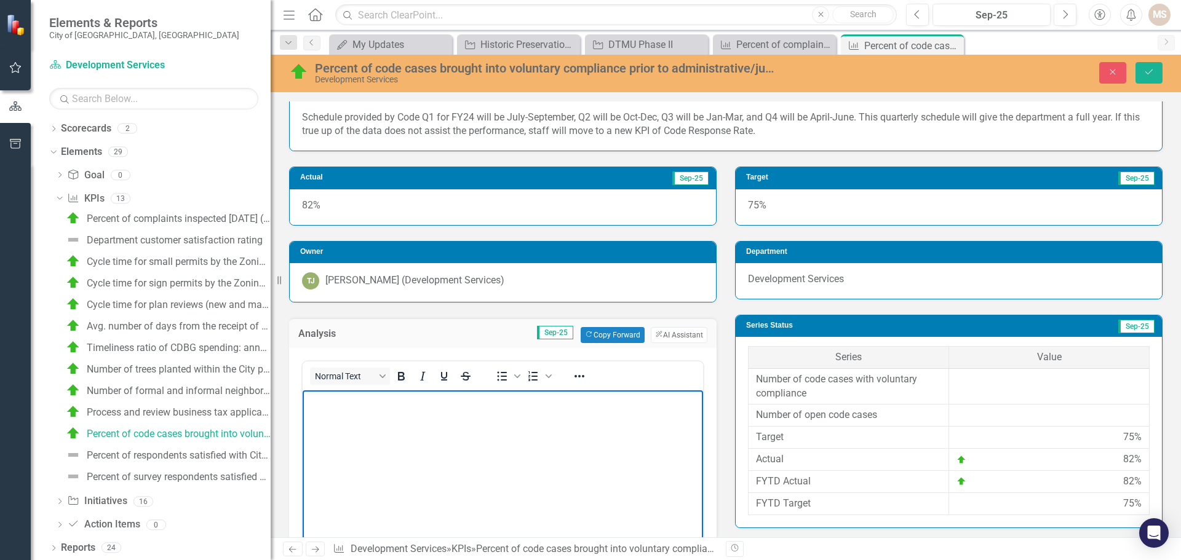
paste body "Rich Text Area. Press ALT-0 for help."
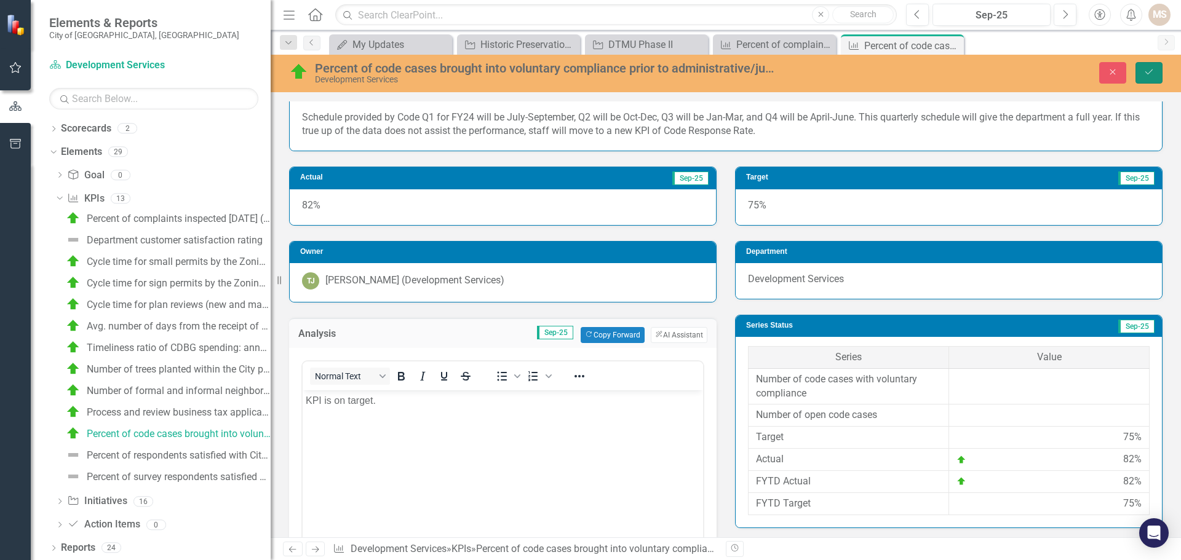
click at [1150, 69] on icon "Save" at bounding box center [1149, 72] width 11 height 9
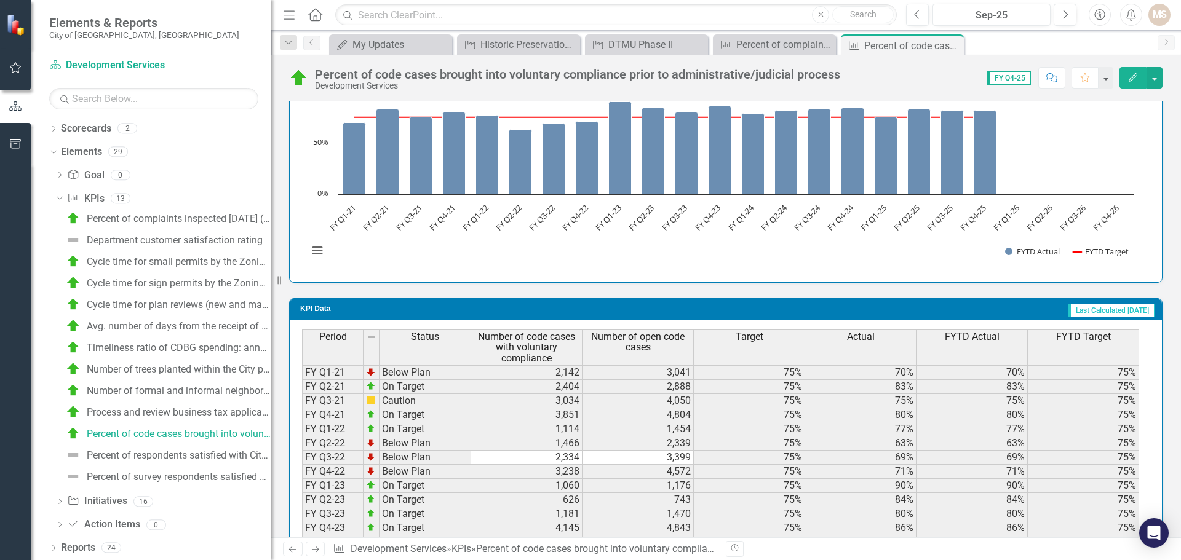
scroll to position [1046, 0]
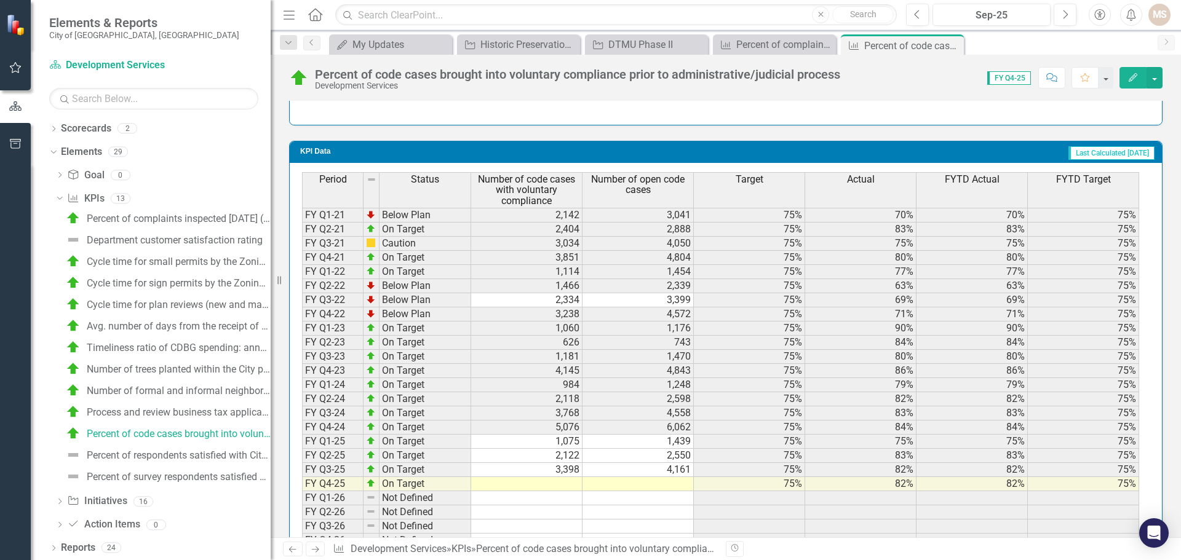
click at [549, 481] on td at bounding box center [526, 484] width 111 height 14
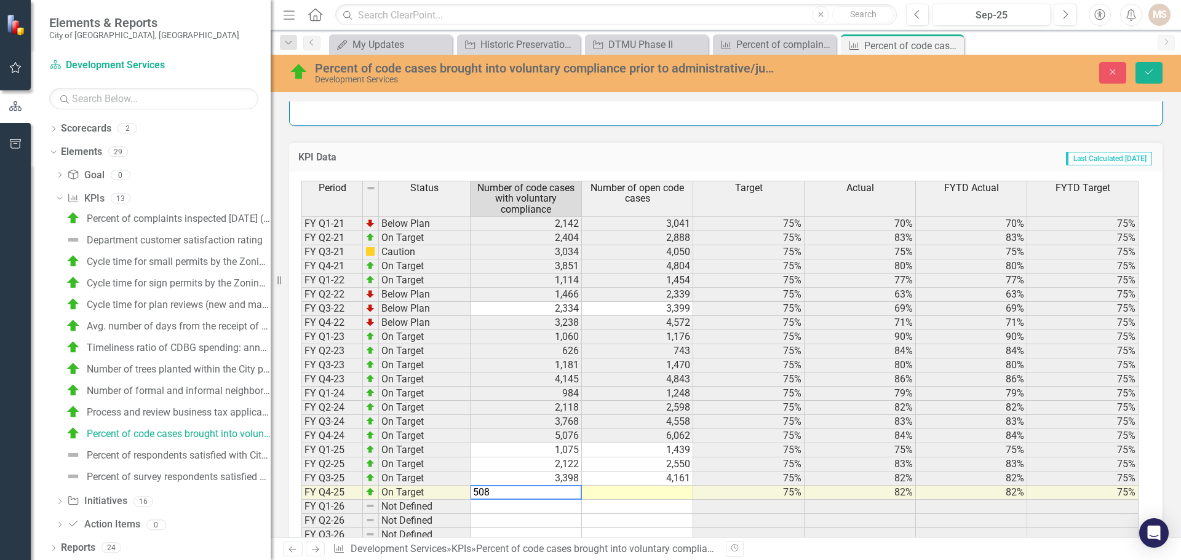
type textarea "5083"
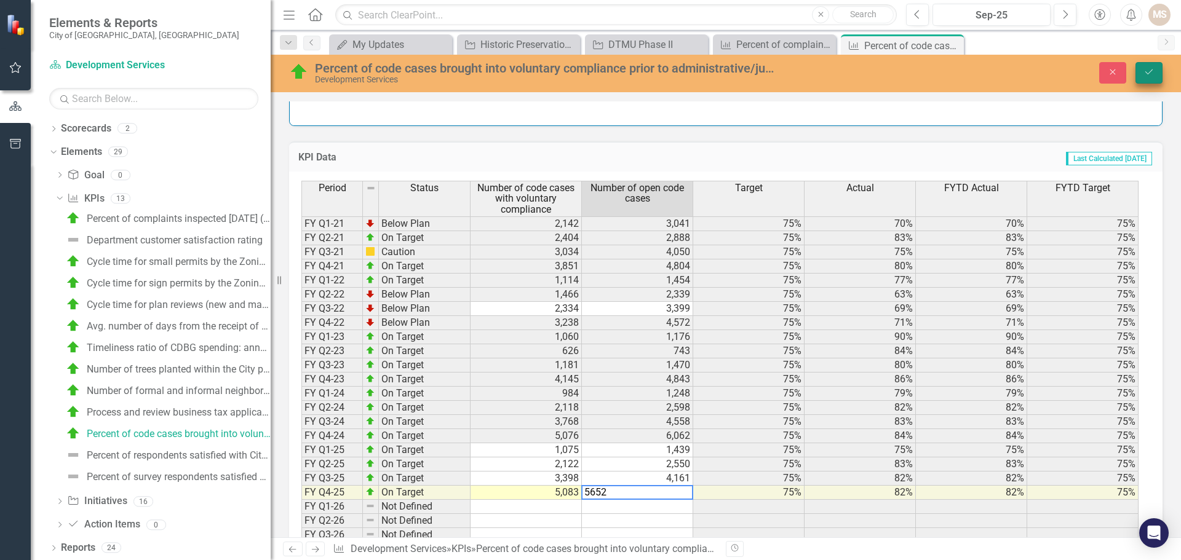
type textarea "5652"
click at [1146, 67] on button "Save" at bounding box center [1149, 73] width 27 height 22
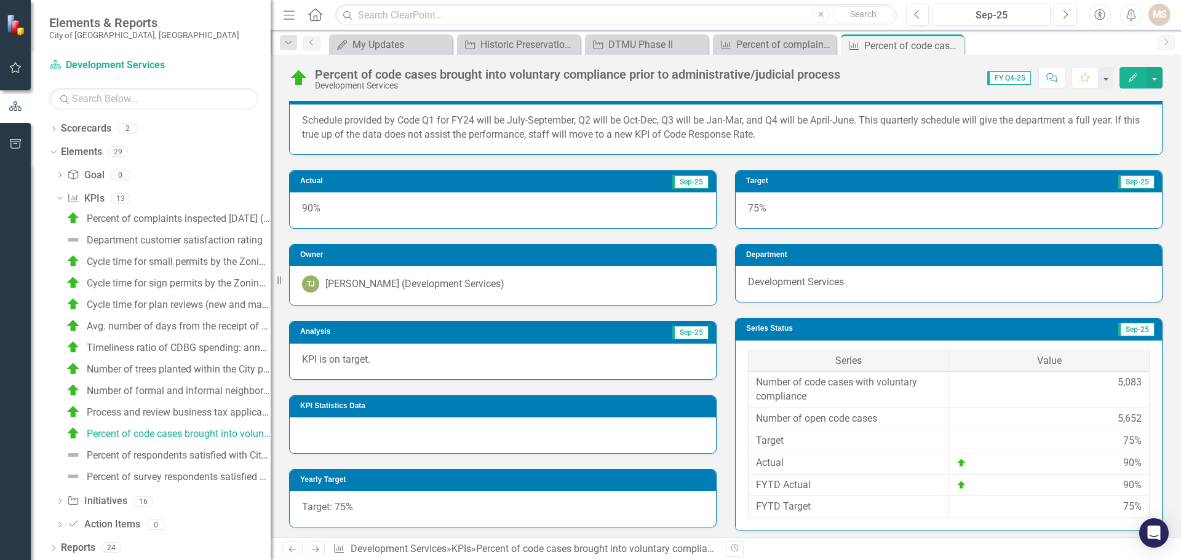
scroll to position [185, 0]
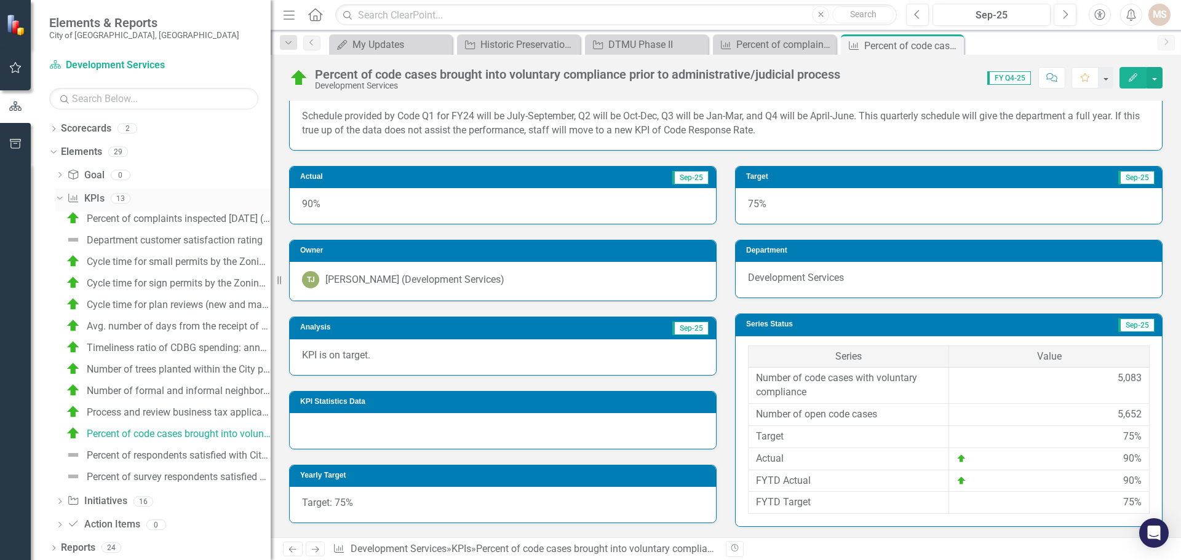
click at [58, 198] on icon "Dropdown" at bounding box center [58, 198] width 7 height 9
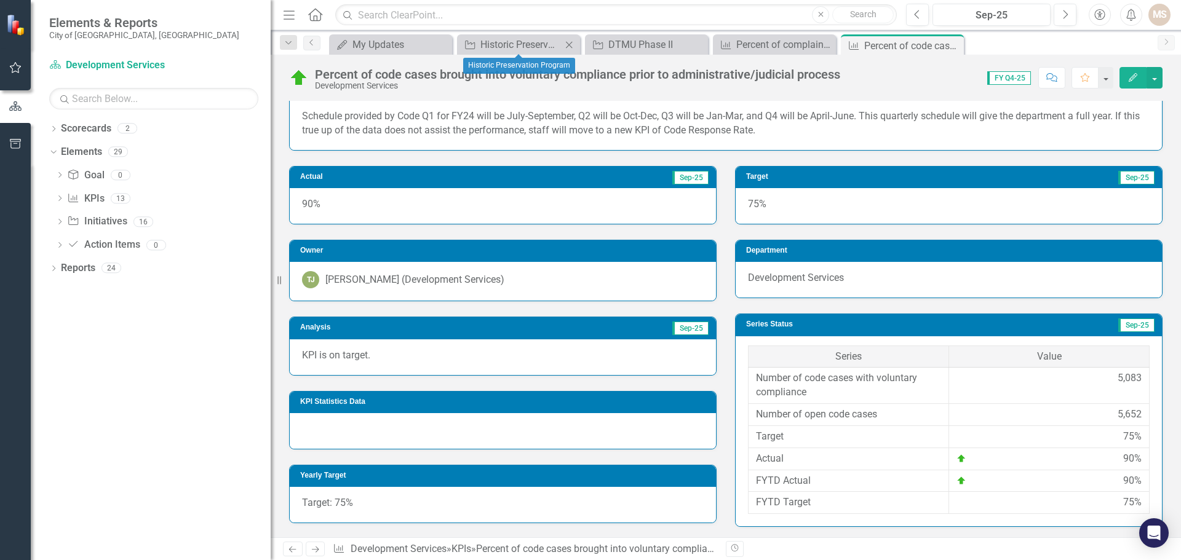
click at [570, 44] on icon "Close" at bounding box center [569, 45] width 12 height 10
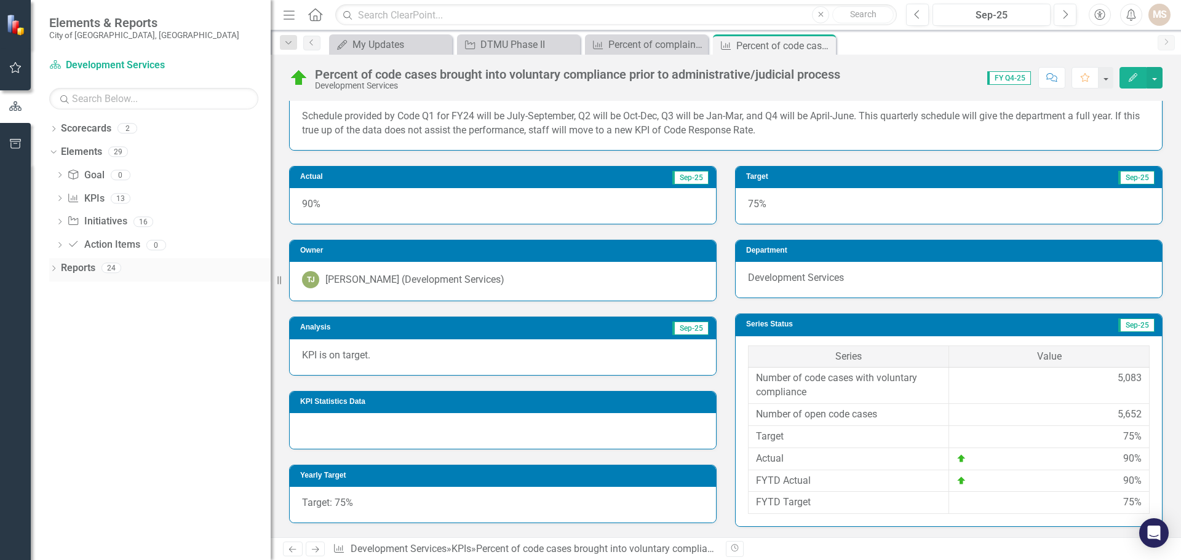
click at [51, 269] on icon "Dropdown" at bounding box center [53, 269] width 9 height 7
click at [59, 356] on div "Dropdown" at bounding box center [59, 361] width 9 height 10
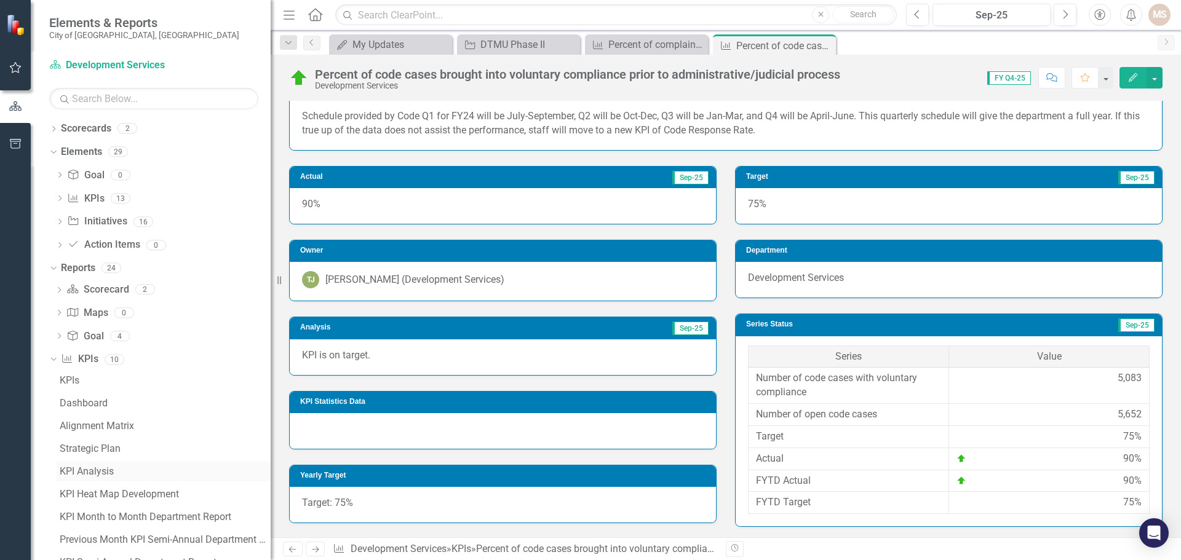
click at [88, 469] on div "KPI Analysis" at bounding box center [165, 471] width 211 height 11
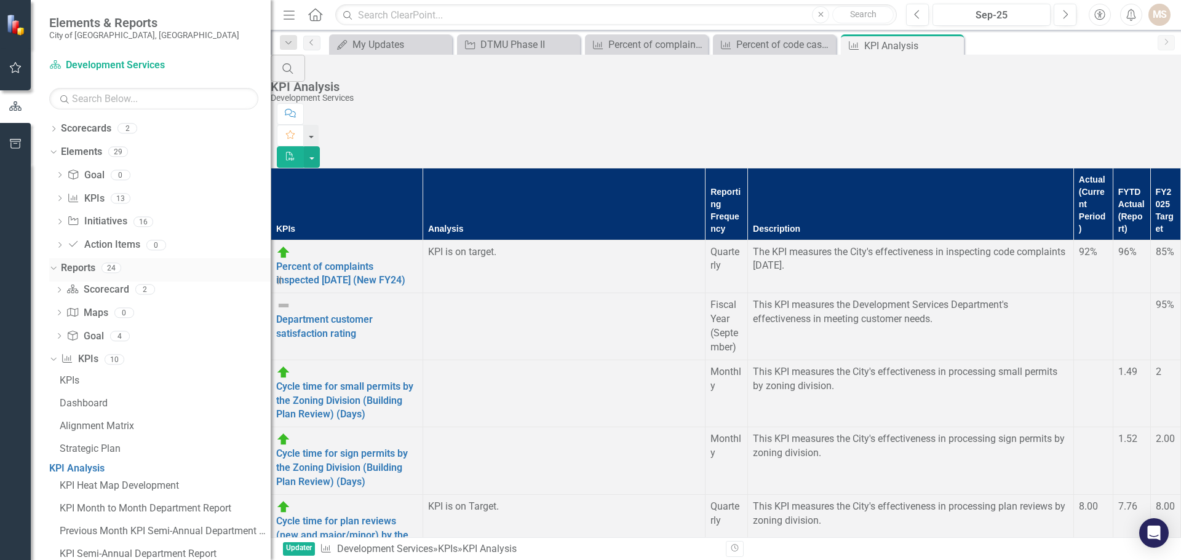
click at [53, 269] on icon "Dropdown" at bounding box center [52, 267] width 7 height 9
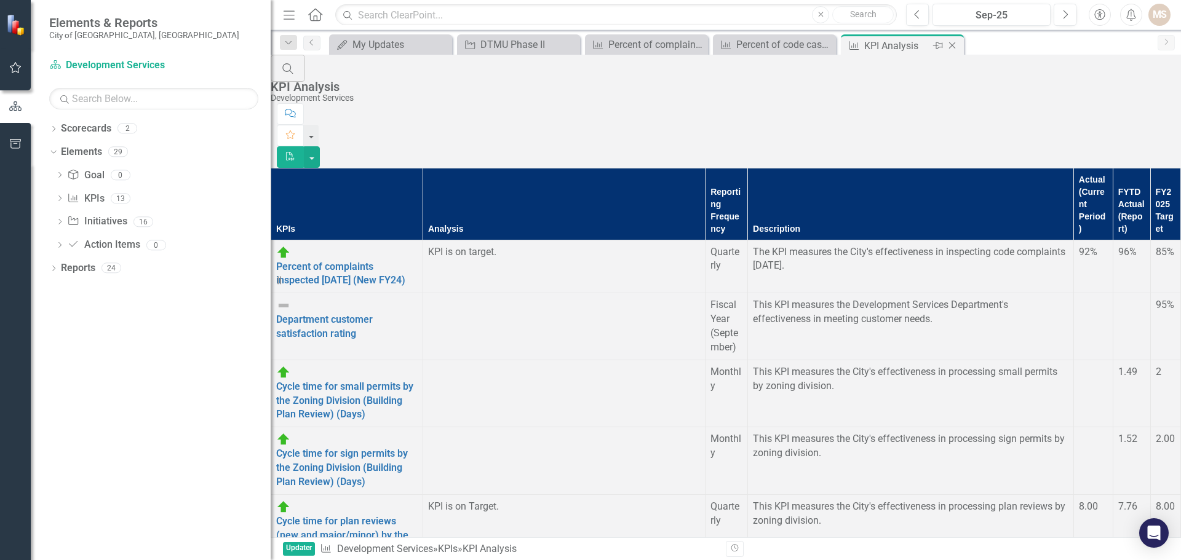
click at [955, 44] on icon "Close" at bounding box center [952, 46] width 12 height 10
